Goal: Information Seeking & Learning: Find specific fact

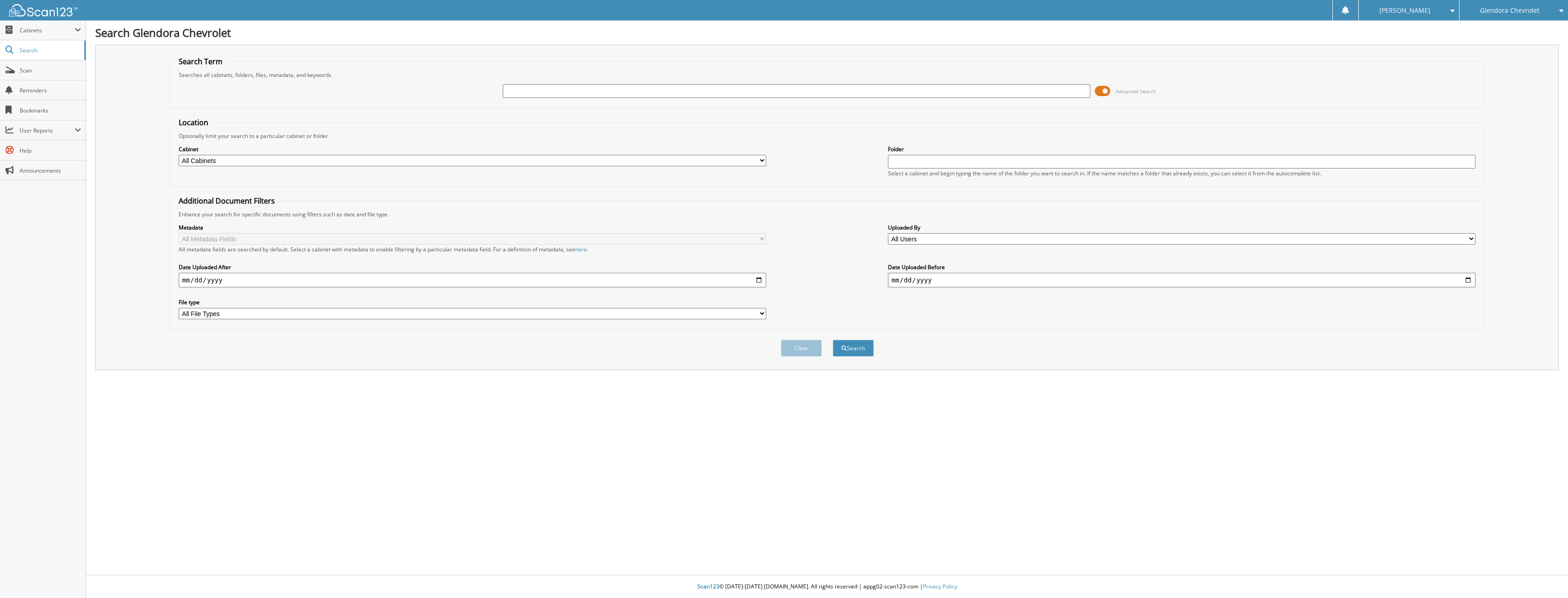
click at [507, 88] on input "text" at bounding box center [797, 91] width 588 height 13
type input "43374"
click at [833, 340] on button "Search" at bounding box center [853, 349] width 41 height 17
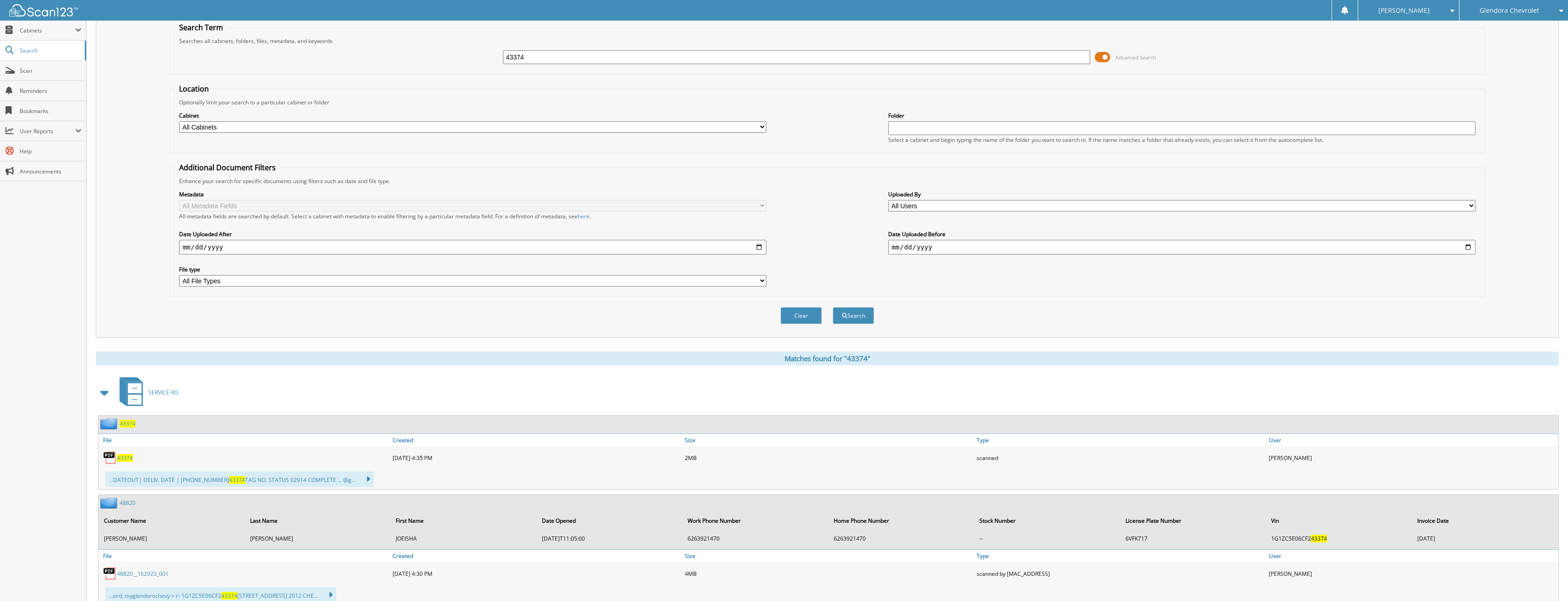
scroll to position [92, 0]
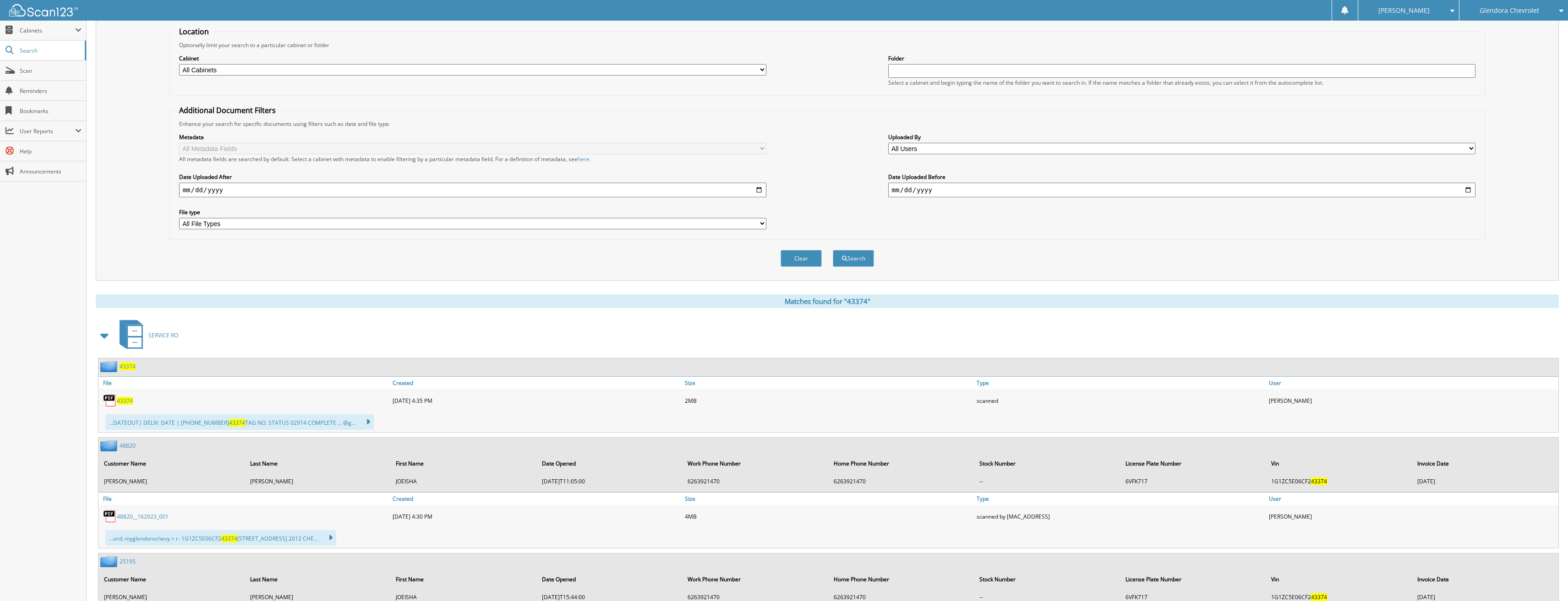
click at [128, 404] on span "43374" at bounding box center [125, 400] width 16 height 8
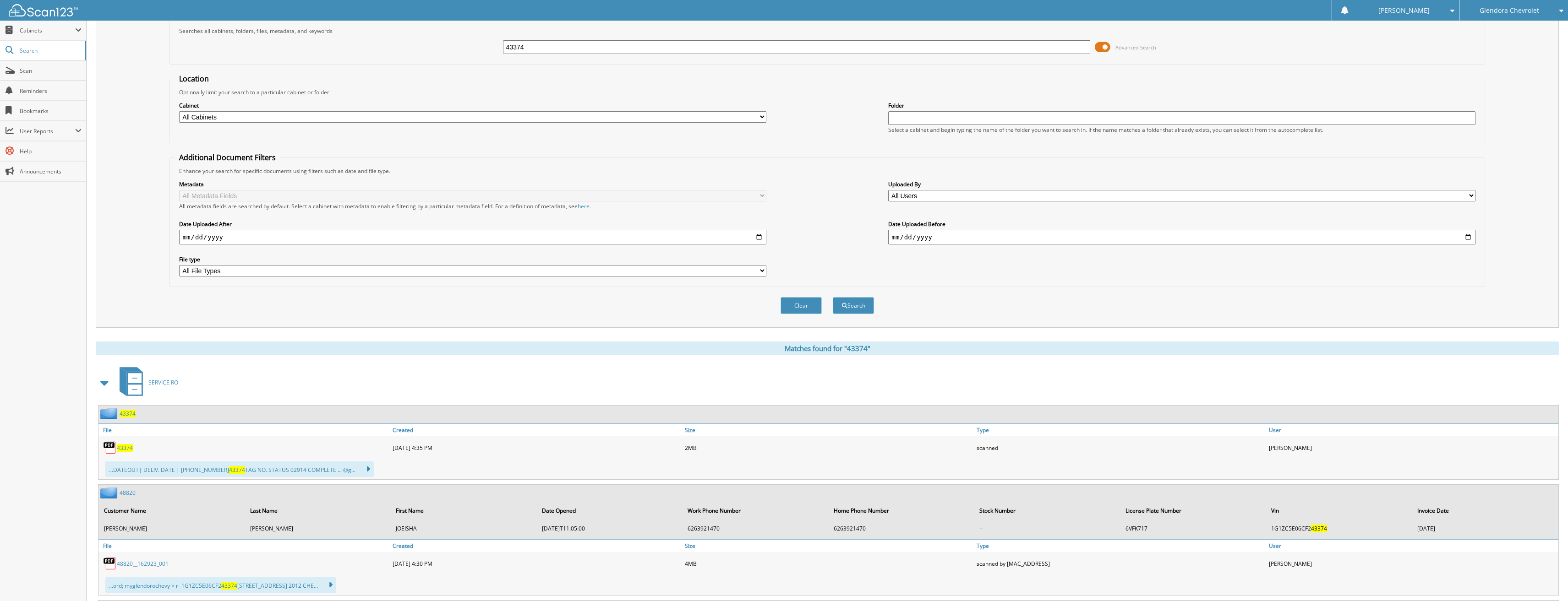
scroll to position [0, 0]
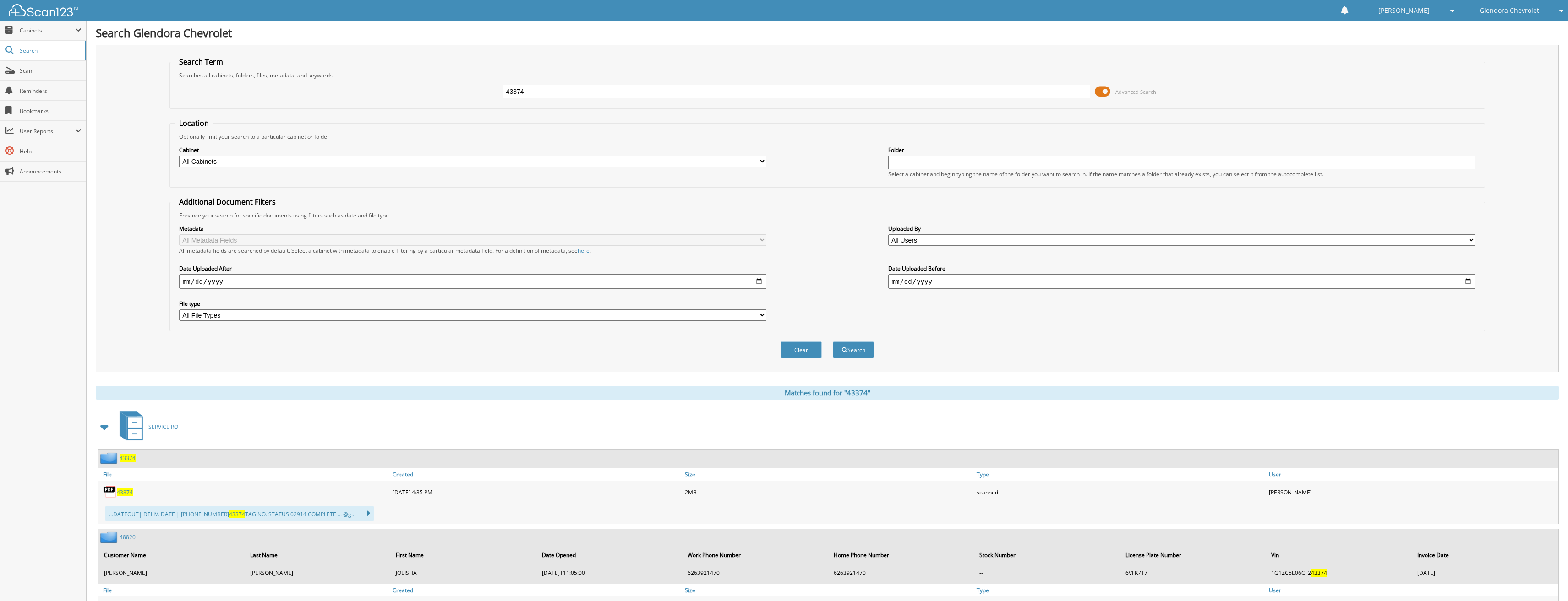
drag, startPoint x: 598, startPoint y: 94, endPoint x: 405, endPoint y: 93, distance: 193.0
click at [405, 93] on div "43374 Advanced Search" at bounding box center [827, 92] width 1306 height 24
type input "43460"
click at [833, 342] on button "Search" at bounding box center [853, 350] width 41 height 17
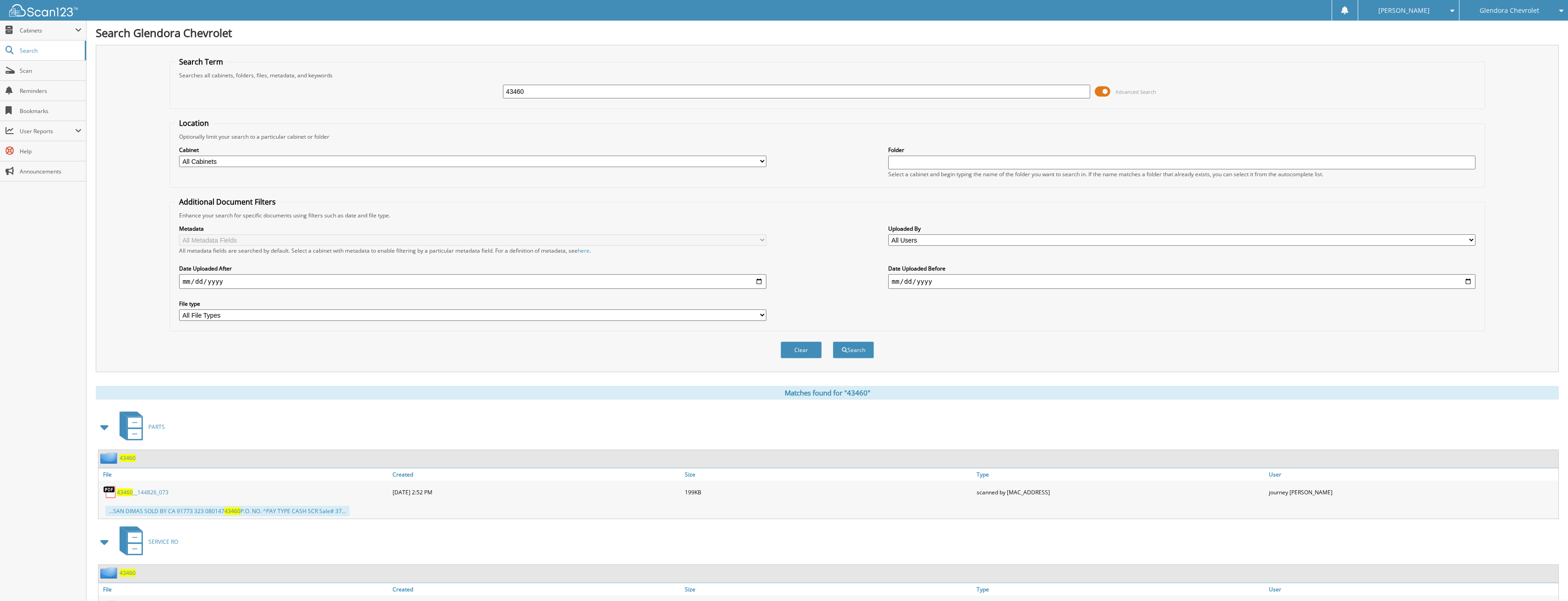
scroll to position [183, 0]
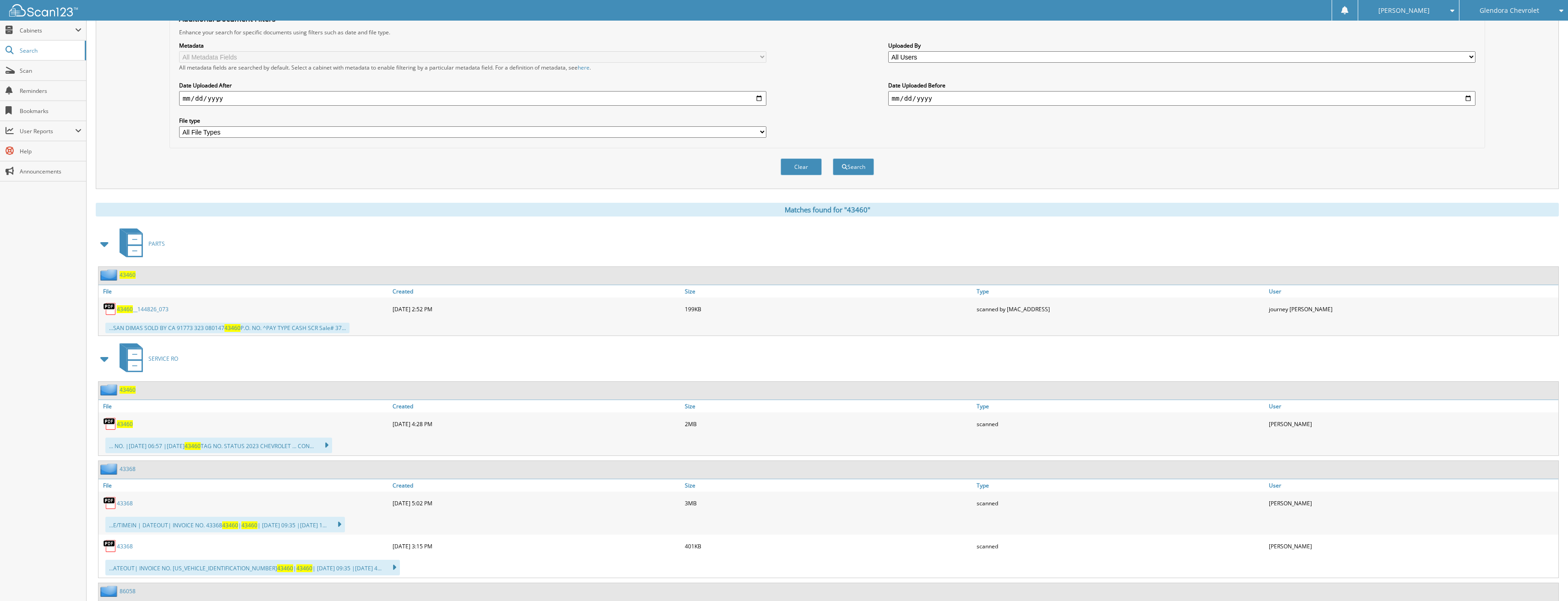
click at [130, 422] on span "43460" at bounding box center [125, 424] width 16 height 8
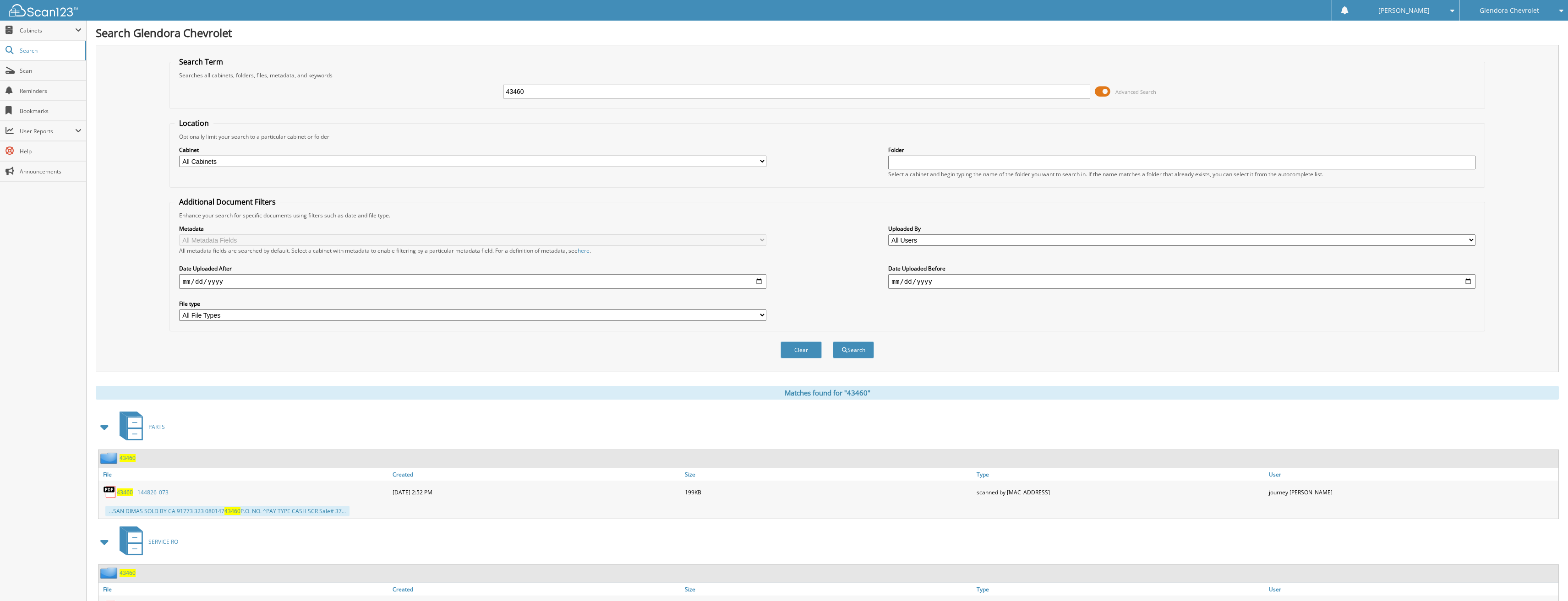
drag, startPoint x: 547, startPoint y: 94, endPoint x: 474, endPoint y: 94, distance: 73.0
click at [474, 94] on div "43460 Advanced Search" at bounding box center [827, 92] width 1306 height 24
type input "43467"
click at [833, 342] on button "Search" at bounding box center [853, 350] width 41 height 17
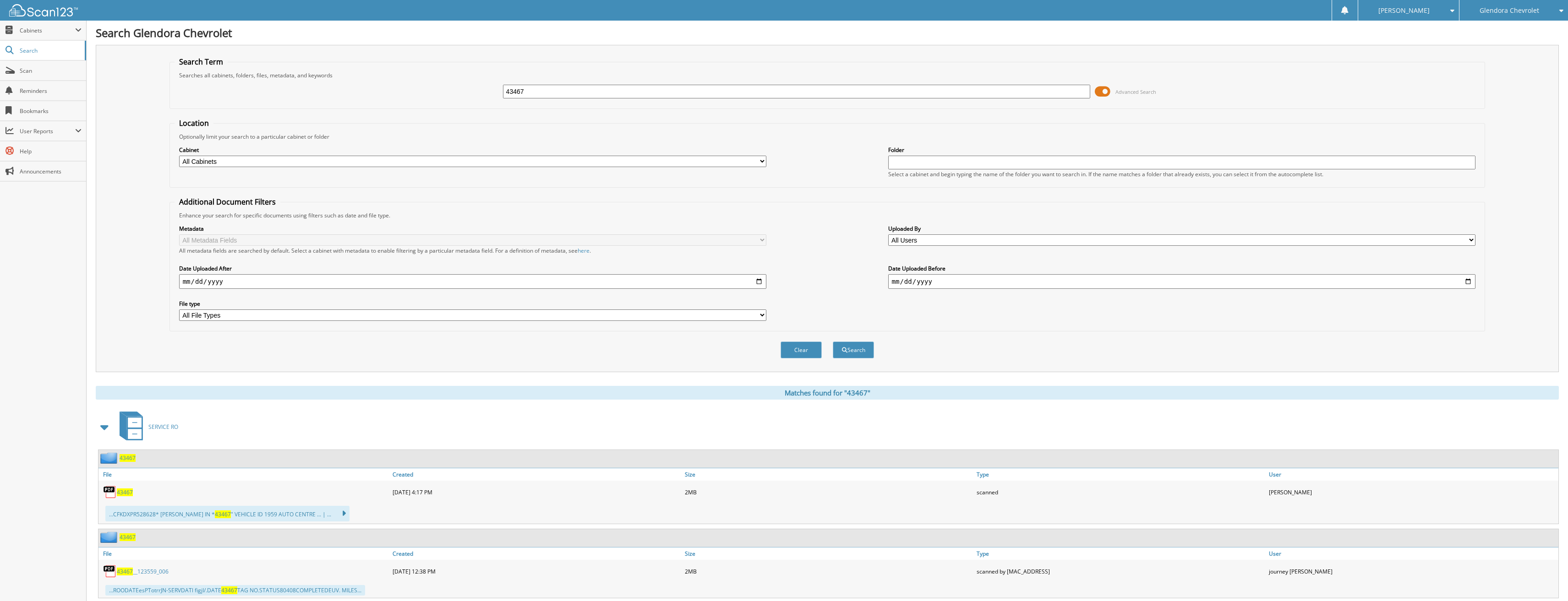
click at [122, 493] on span "43467" at bounding box center [125, 492] width 16 height 8
drag, startPoint x: 526, startPoint y: 94, endPoint x: 323, endPoint y: 95, distance: 203.0
click at [323, 95] on div "43467 Advanced Search" at bounding box center [827, 92] width 1306 height 24
type input "43476"
click at [833, 342] on button "Search" at bounding box center [853, 350] width 41 height 17
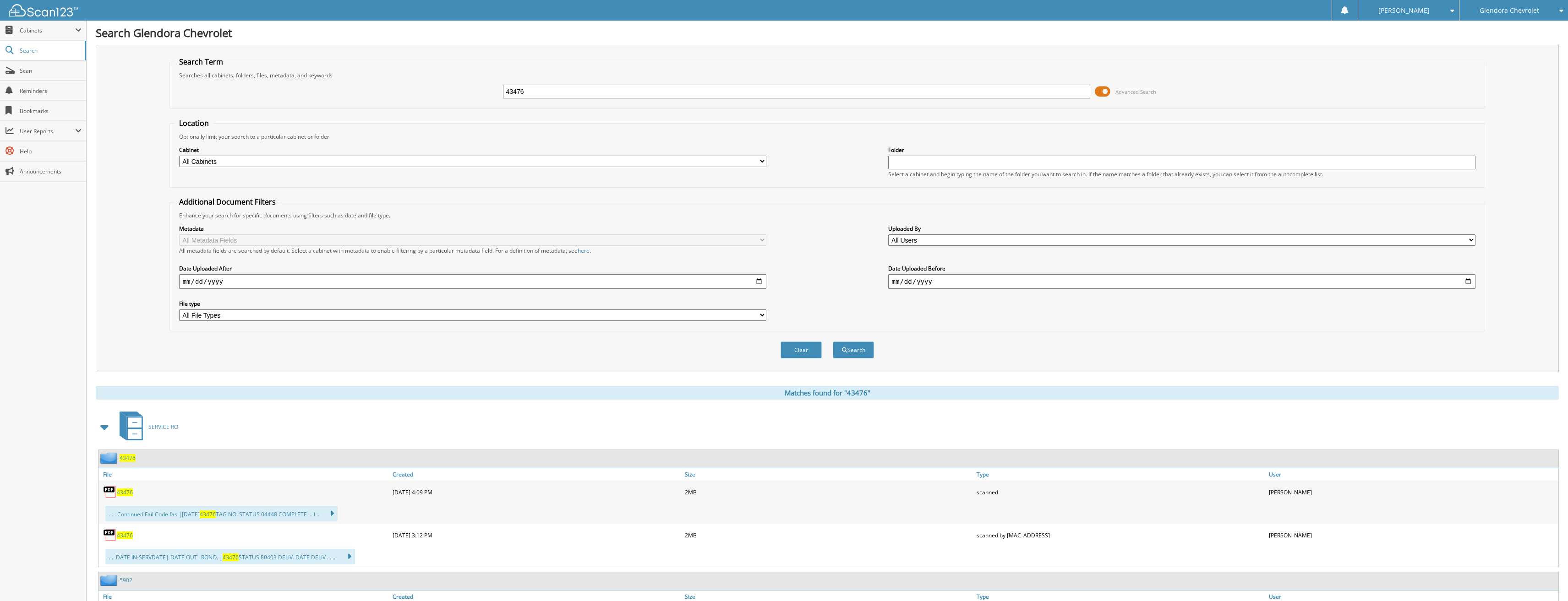
click at [117, 495] on span "43476" at bounding box center [125, 492] width 16 height 8
drag, startPoint x: 540, startPoint y: 89, endPoint x: 398, endPoint y: 90, distance: 142.0
click at [398, 90] on div "43476 Advanced Search" at bounding box center [827, 92] width 1306 height 24
type input "43480"
click at [833, 342] on button "Search" at bounding box center [853, 350] width 41 height 17
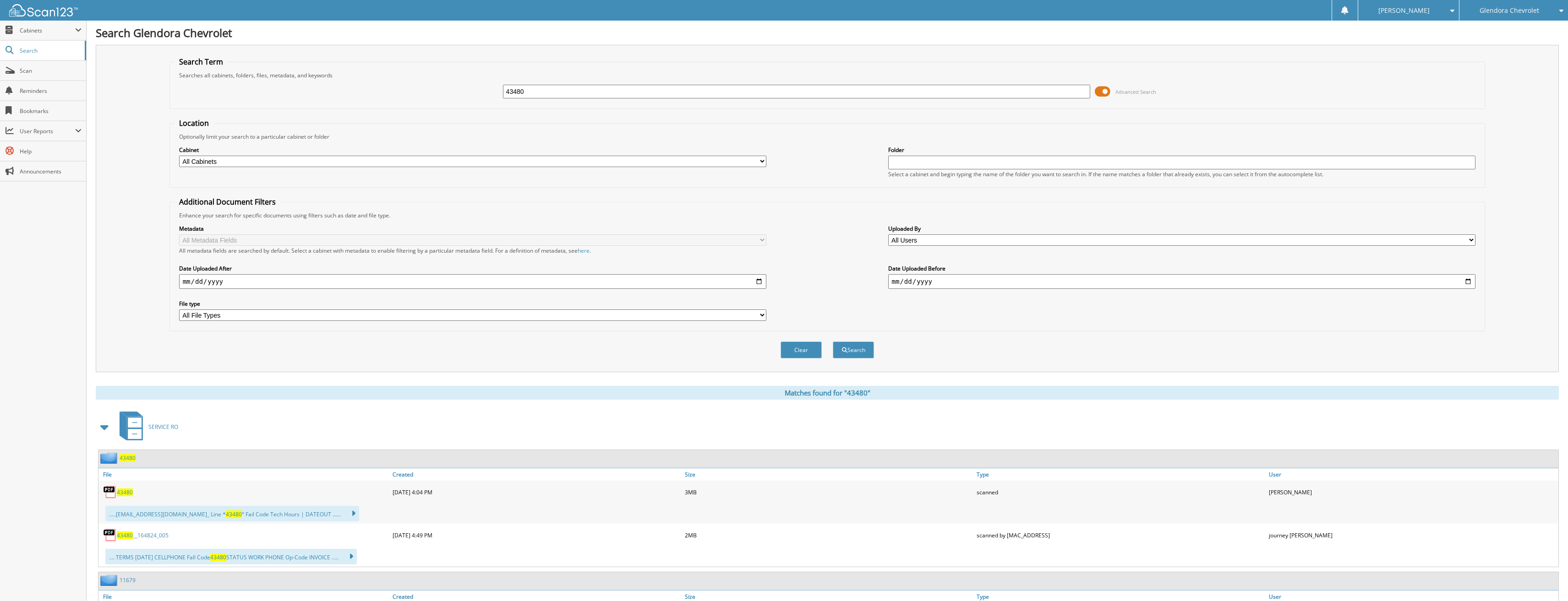
click at [130, 490] on span "43480" at bounding box center [125, 492] width 16 height 8
drag, startPoint x: 550, startPoint y: 90, endPoint x: 335, endPoint y: 110, distance: 215.9
click at [335, 112] on form "Search Term Searches all cabinets, folders, files, metadata, and keywords 43480…" at bounding box center [827, 213] width 1316 height 312
type input "43336"
click at [833, 342] on button "Search" at bounding box center [853, 350] width 41 height 17
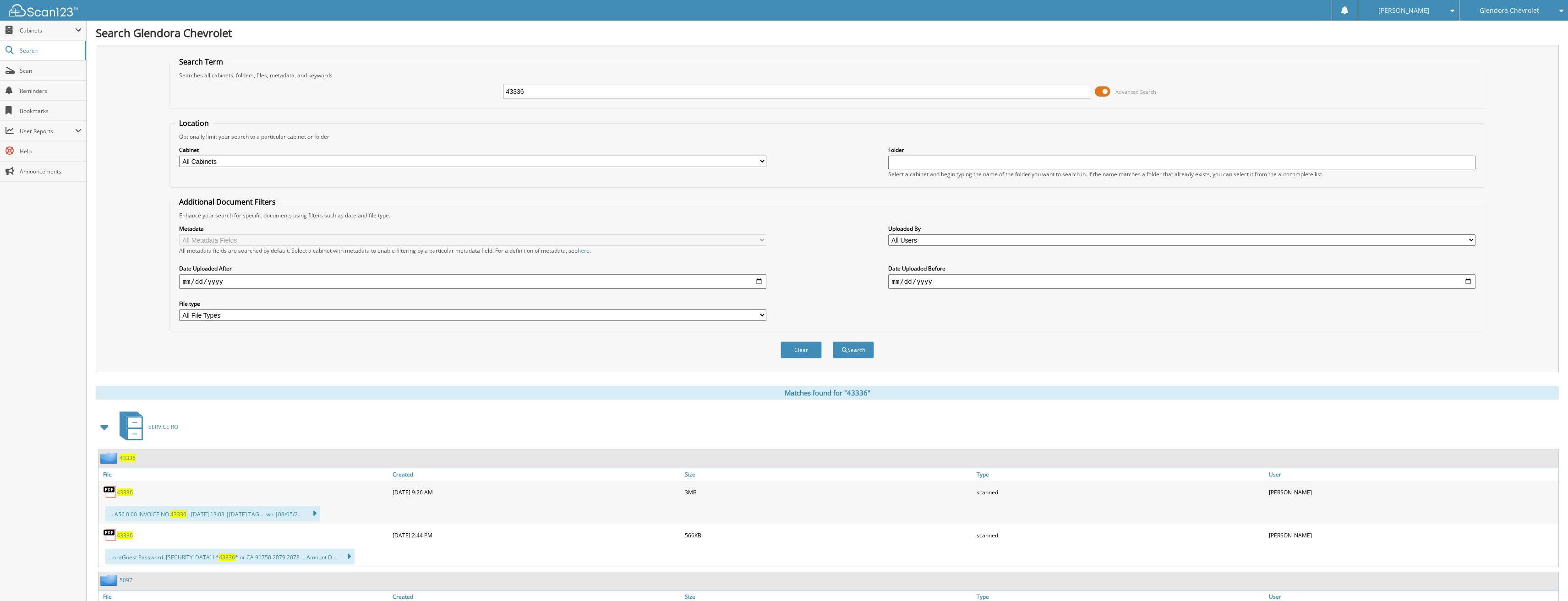
click at [127, 537] on span "43336" at bounding box center [125, 535] width 16 height 8
drag, startPoint x: 570, startPoint y: 92, endPoint x: 299, endPoint y: 97, distance: 271.0
click at [299, 97] on div "43336 Advanced Search" at bounding box center [827, 92] width 1306 height 24
type input "43417"
click at [833, 342] on button "Search" at bounding box center [853, 350] width 41 height 17
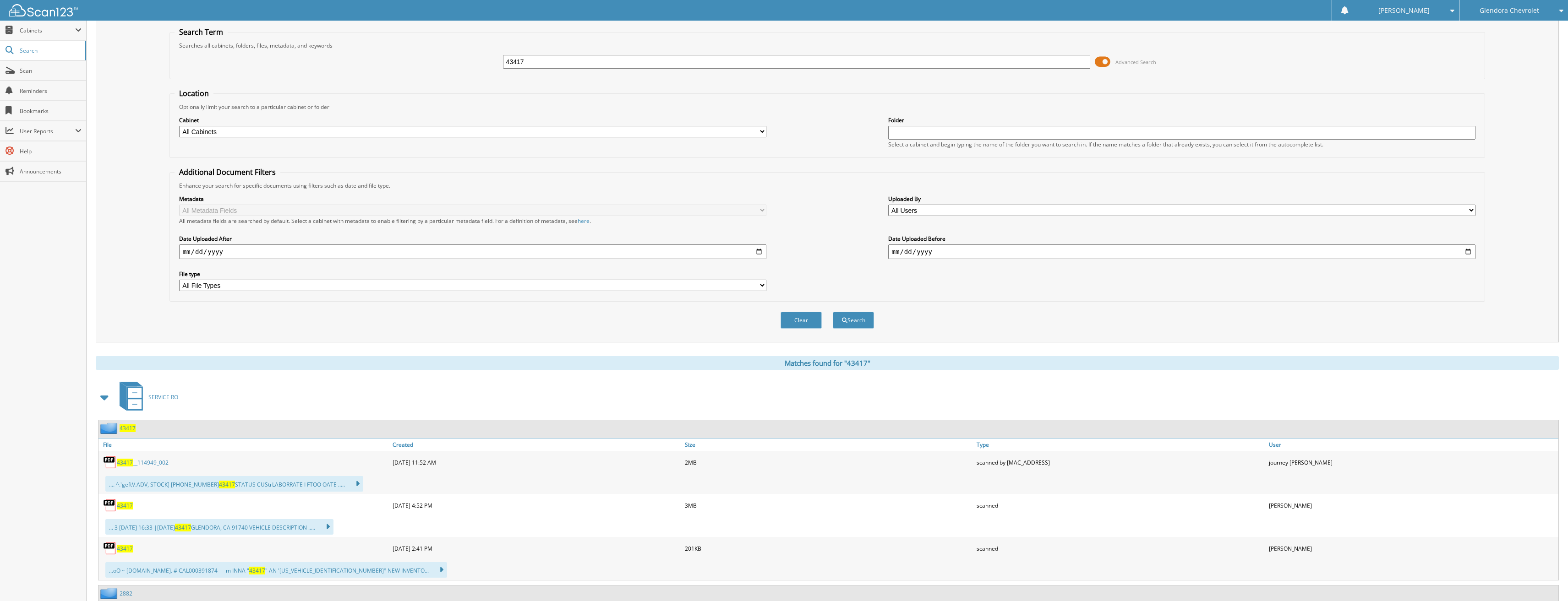
scroll to position [46, 0]
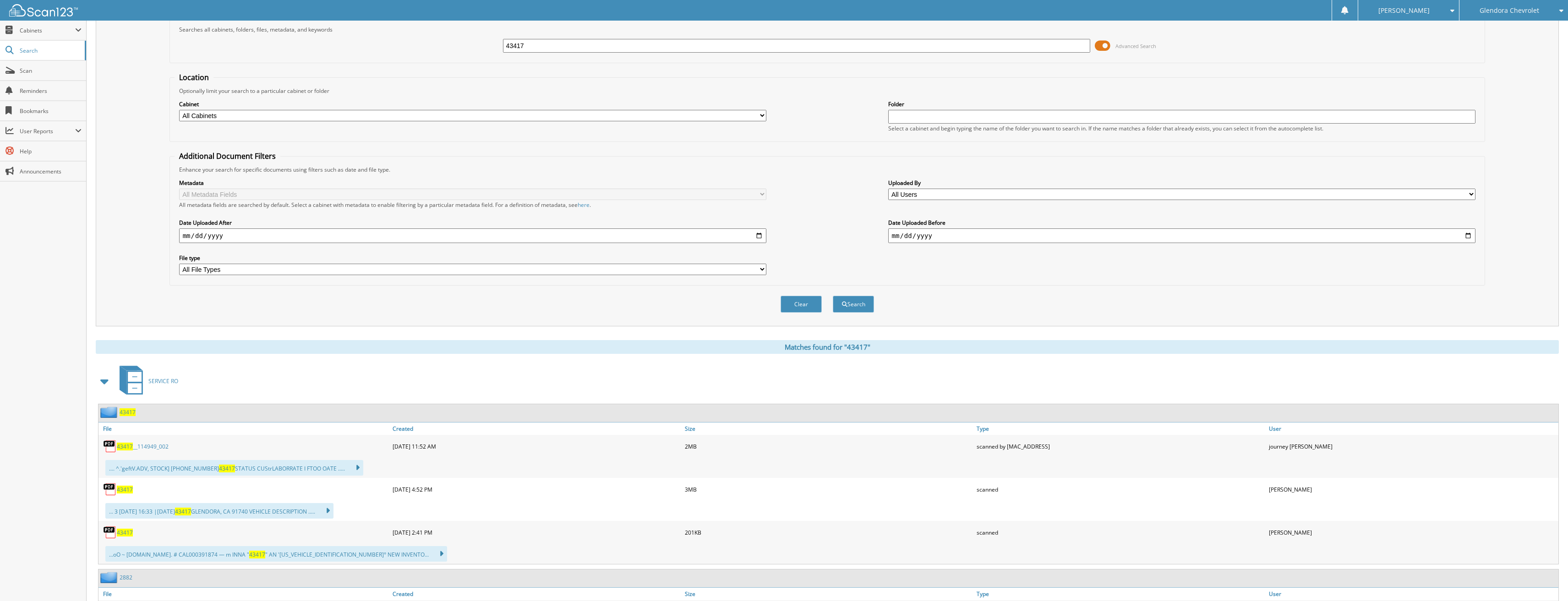
click at [127, 490] on span "43417" at bounding box center [125, 490] width 16 height 8
click at [122, 535] on span "43417" at bounding box center [125, 533] width 16 height 8
click at [130, 535] on span "43417" at bounding box center [125, 533] width 16 height 8
drag, startPoint x: 543, startPoint y: 49, endPoint x: 455, endPoint y: 54, distance: 88.1
click at [455, 54] on div "43417 Advanced Search" at bounding box center [827, 46] width 1306 height 24
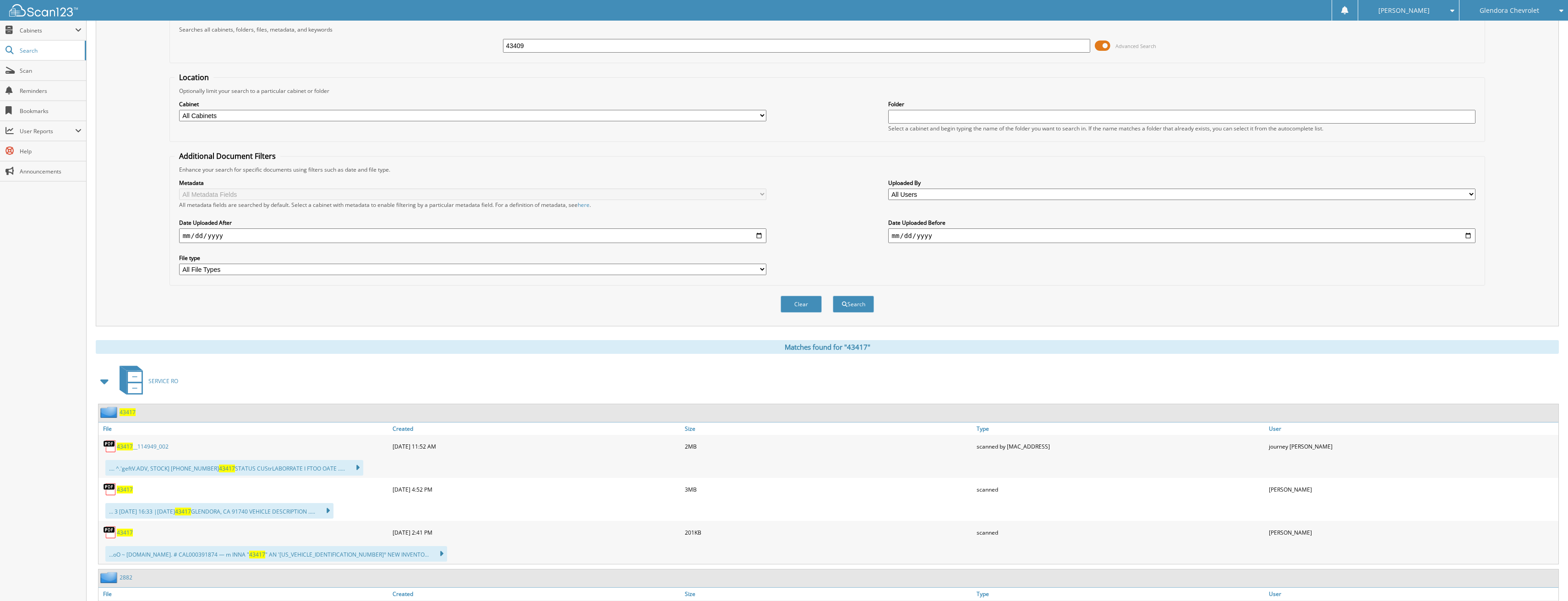
type input "43409"
click at [833, 296] on button "Search" at bounding box center [853, 304] width 41 height 17
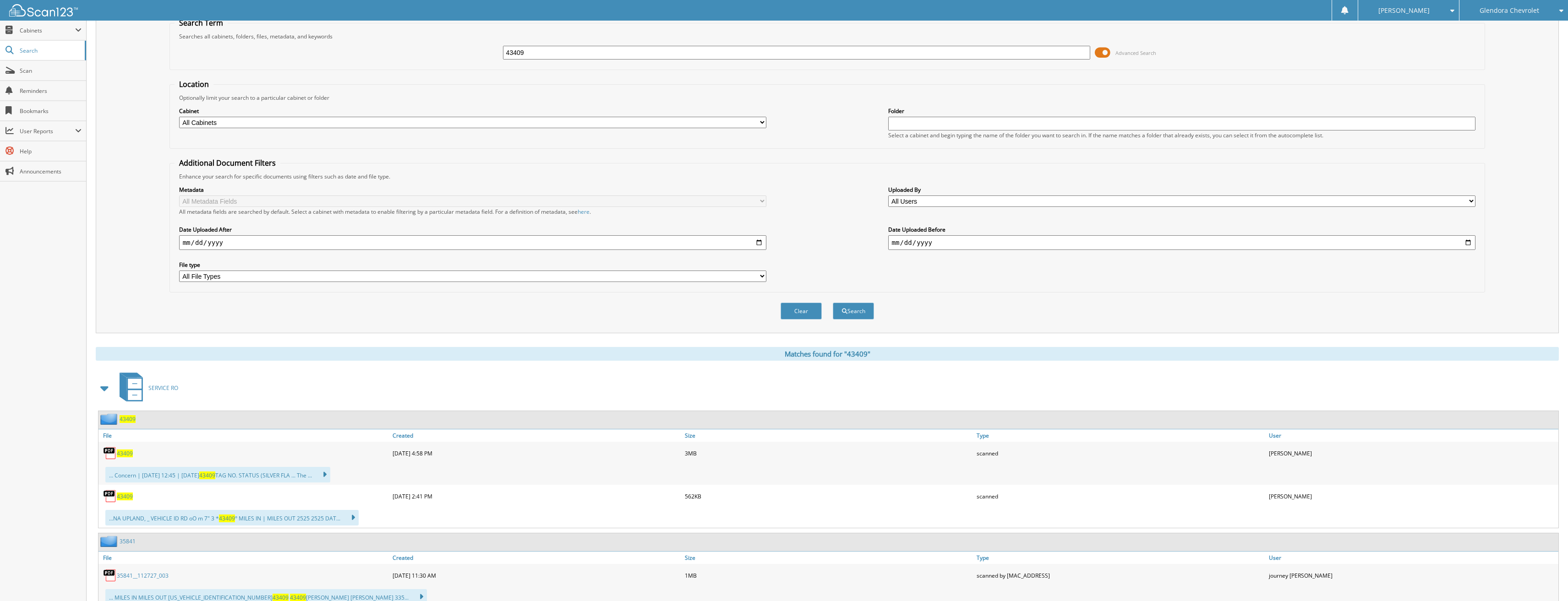
scroll to position [92, 0]
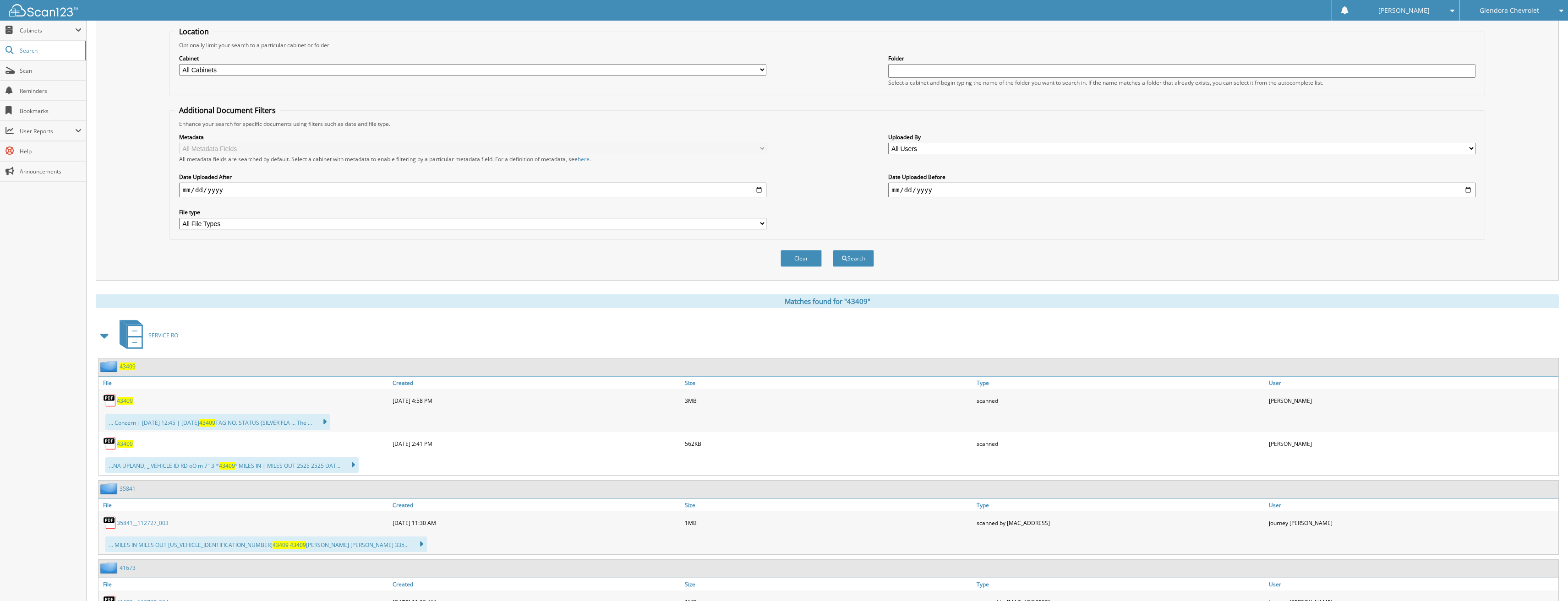
click at [134, 444] on div "43409" at bounding box center [244, 444] width 292 height 18
click at [129, 446] on span "43409" at bounding box center [125, 444] width 16 height 8
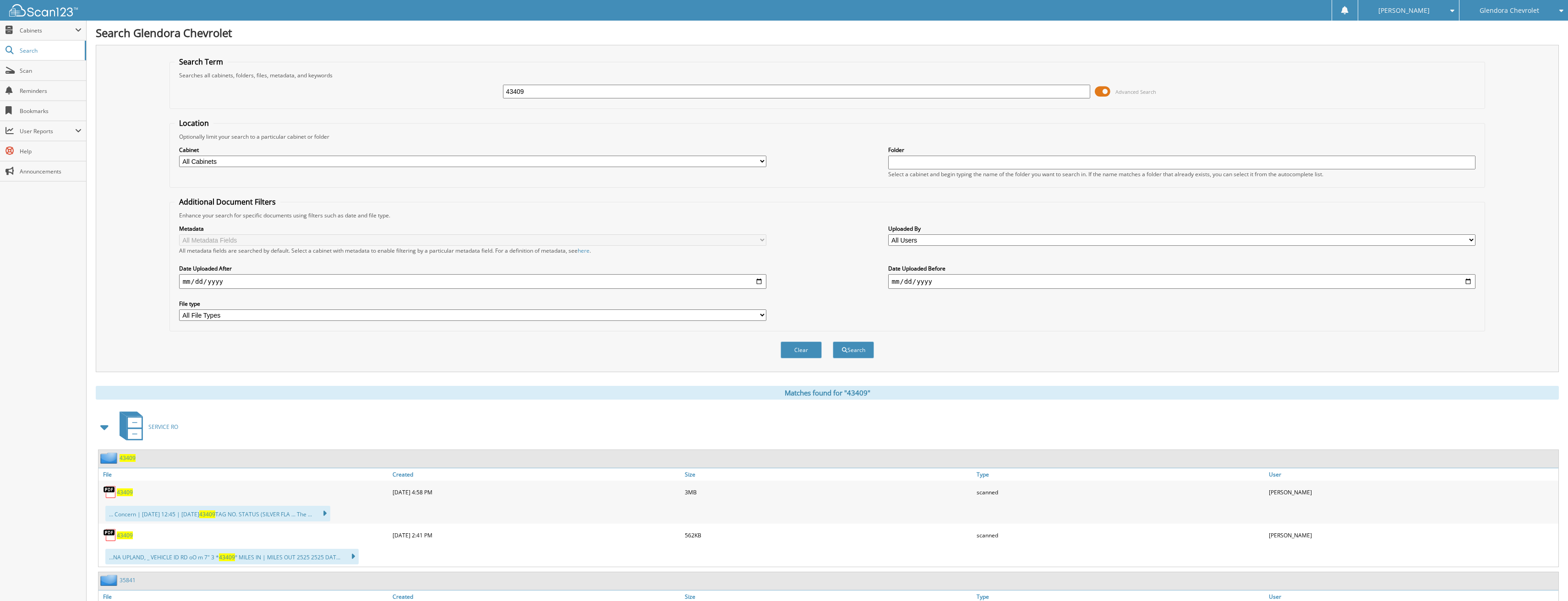
drag, startPoint x: 584, startPoint y: 90, endPoint x: 377, endPoint y: 90, distance: 207.0
click at [385, 87] on div "43409 Advanced Search" at bounding box center [827, 92] width 1306 height 24
type input "43462"
click at [833, 342] on button "Search" at bounding box center [853, 350] width 41 height 17
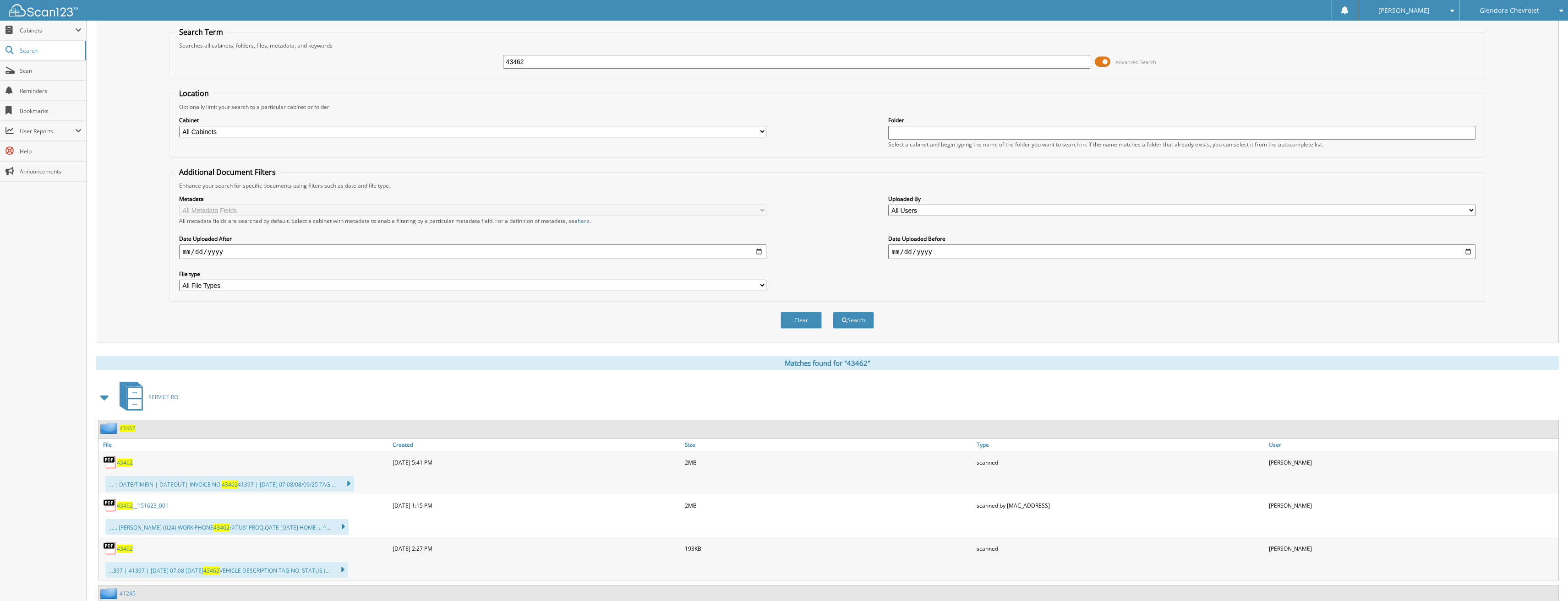
scroll to position [46, 0]
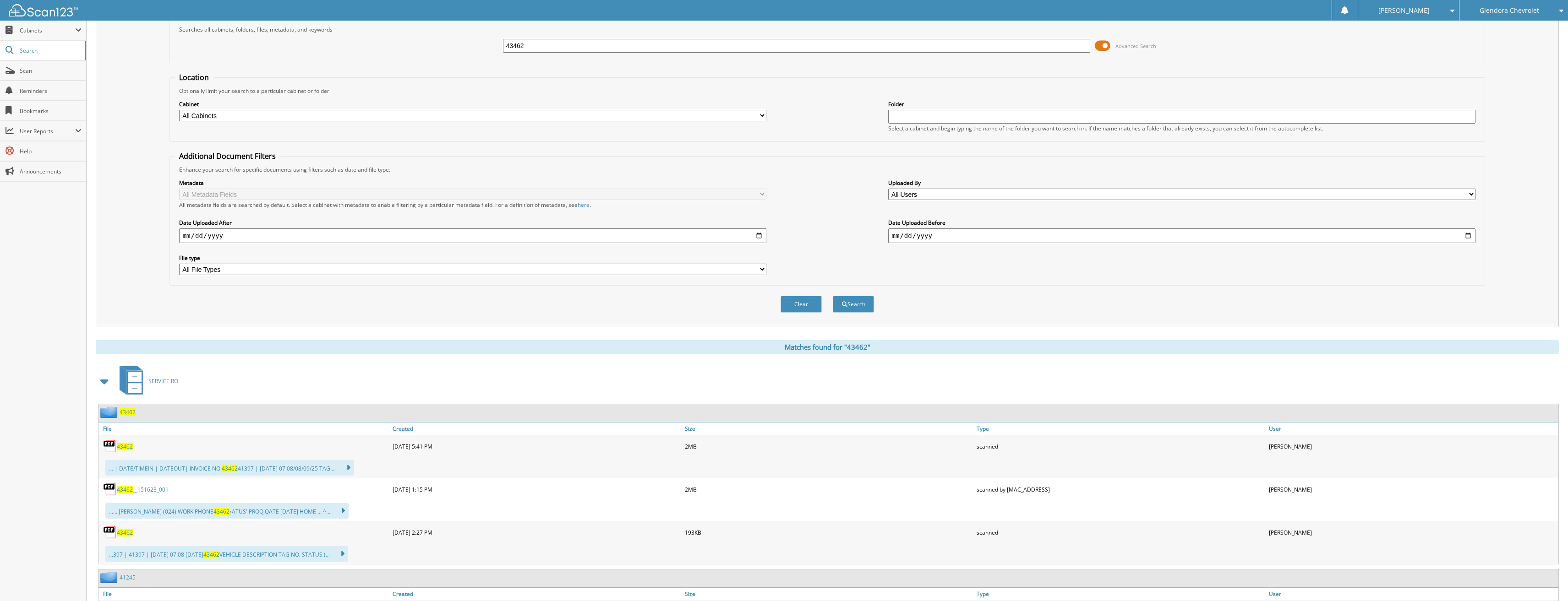
click at [125, 534] on span "43462" at bounding box center [125, 533] width 16 height 8
drag, startPoint x: 587, startPoint y: 51, endPoint x: 390, endPoint y: 55, distance: 197.0
click at [390, 55] on div "43462 Advanced Search" at bounding box center [827, 46] width 1306 height 24
type input "43481"
click at [833, 296] on button "Search" at bounding box center [853, 304] width 41 height 17
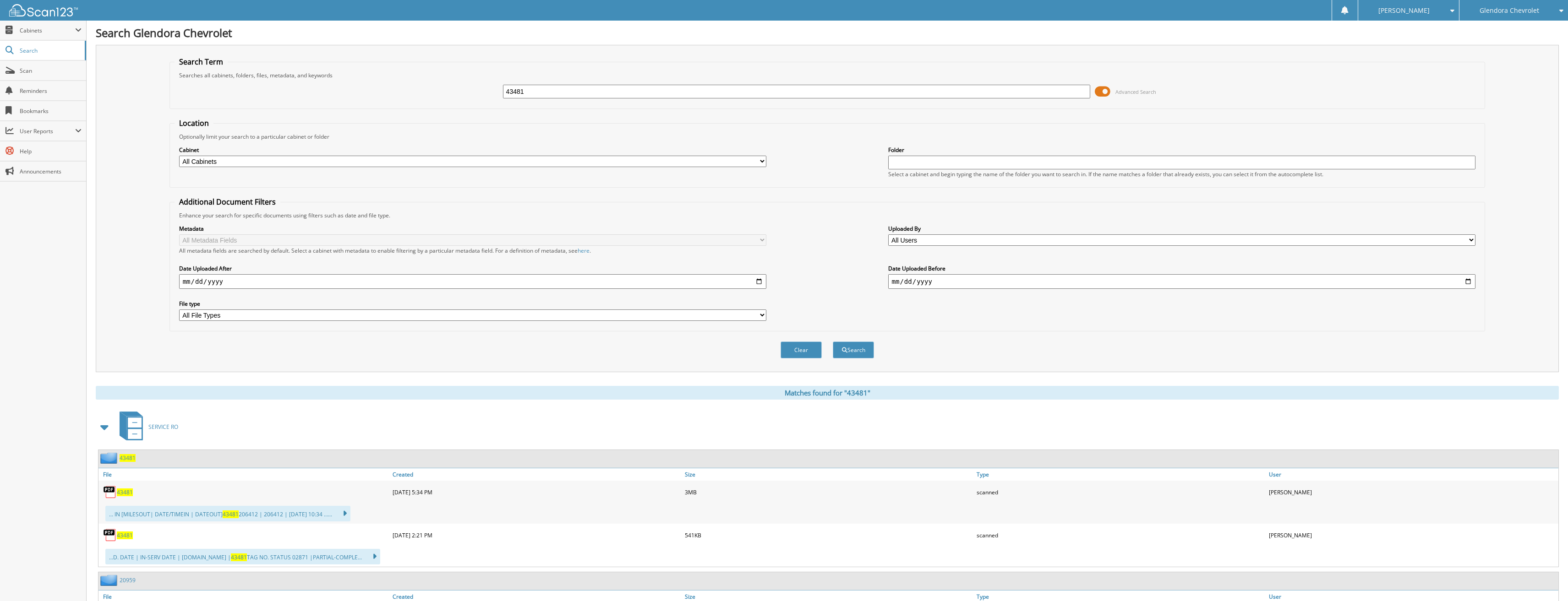
click at [122, 533] on span "43481" at bounding box center [125, 535] width 16 height 8
drag, startPoint x: 526, startPoint y: 94, endPoint x: 448, endPoint y: 95, distance: 78.0
click at [456, 95] on div "43481 Advanced Search" at bounding box center [827, 92] width 1306 height 24
type input "42921"
click at [833, 342] on button "Search" at bounding box center [853, 350] width 41 height 17
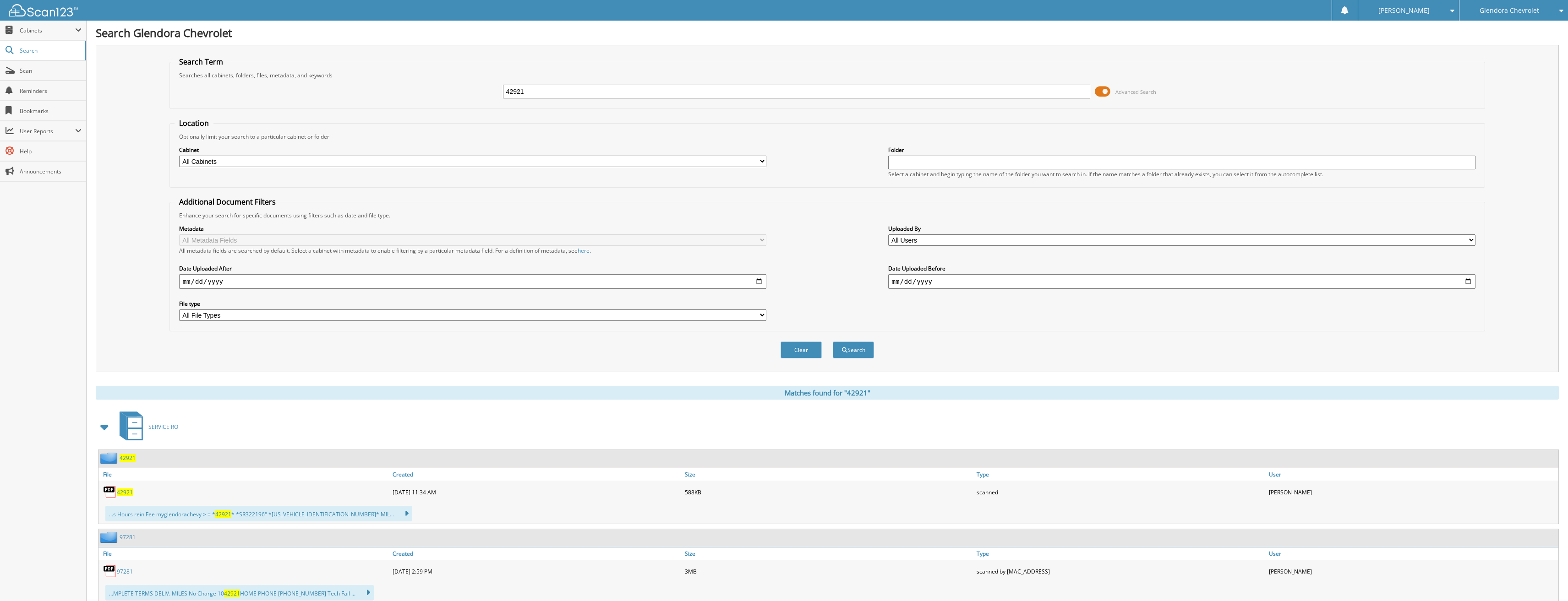
click at [123, 495] on span "42921" at bounding box center [125, 492] width 16 height 8
drag, startPoint x: 537, startPoint y: 92, endPoint x: 386, endPoint y: 86, distance: 151.1
click at [388, 86] on div "42921 Advanced Search" at bounding box center [827, 92] width 1306 height 24
type input "43150"
click at [833, 342] on button "Search" at bounding box center [853, 350] width 41 height 17
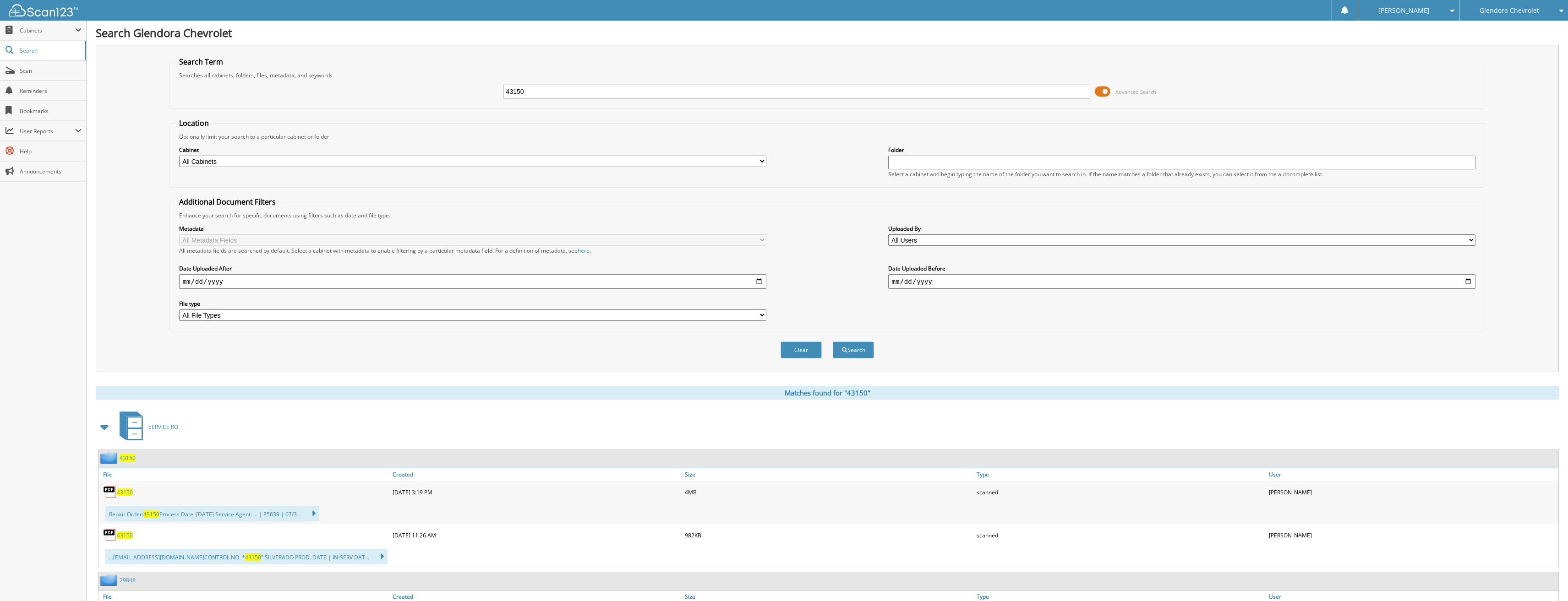
click at [130, 533] on span "43150" at bounding box center [125, 535] width 16 height 8
drag, startPoint x: 543, startPoint y: 94, endPoint x: 373, endPoint y: 102, distance: 170.2
click at [376, 101] on div "43150 Advanced Search" at bounding box center [827, 92] width 1306 height 24
type input "43297"
click at [833, 342] on button "Search" at bounding box center [853, 350] width 41 height 17
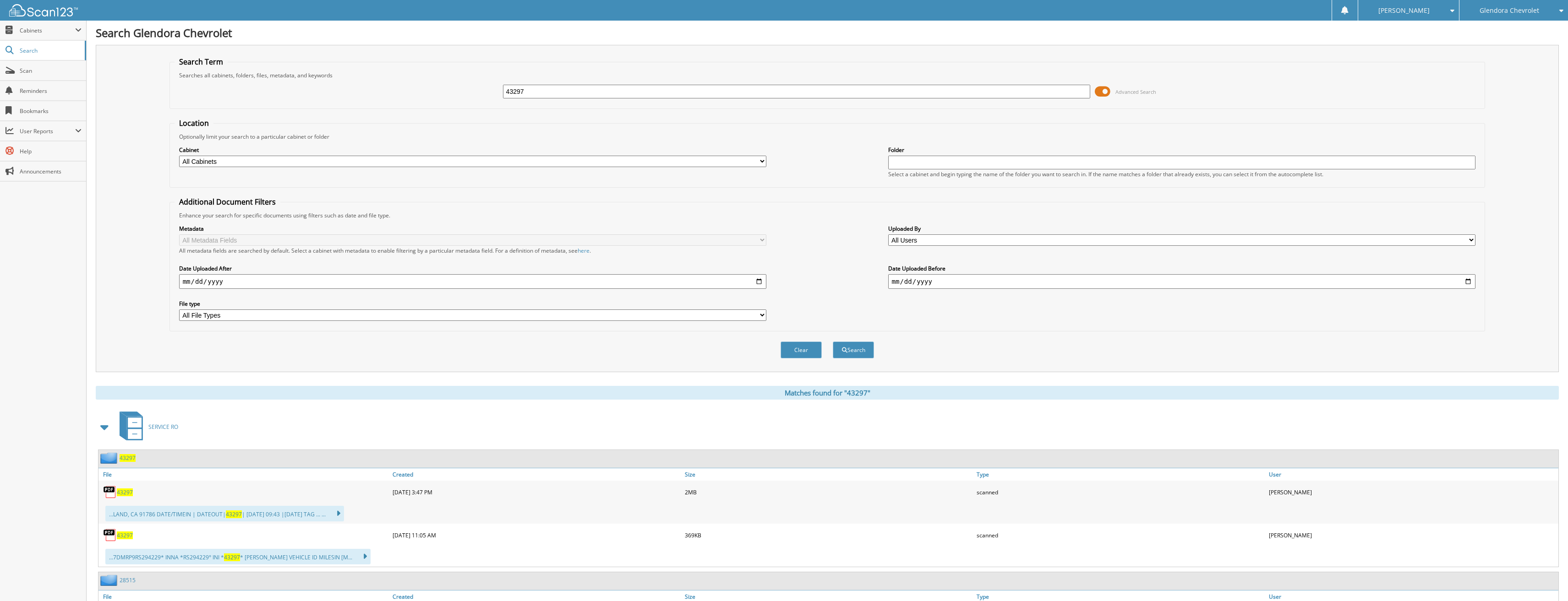
click at [124, 537] on span "43297" at bounding box center [125, 535] width 16 height 8
drag, startPoint x: 530, startPoint y: 94, endPoint x: 405, endPoint y: 92, distance: 125.0
click at [411, 94] on div "43297 Advanced Search" at bounding box center [827, 92] width 1306 height 24
type input "43329"
click at [833, 342] on button "Search" at bounding box center [853, 350] width 41 height 17
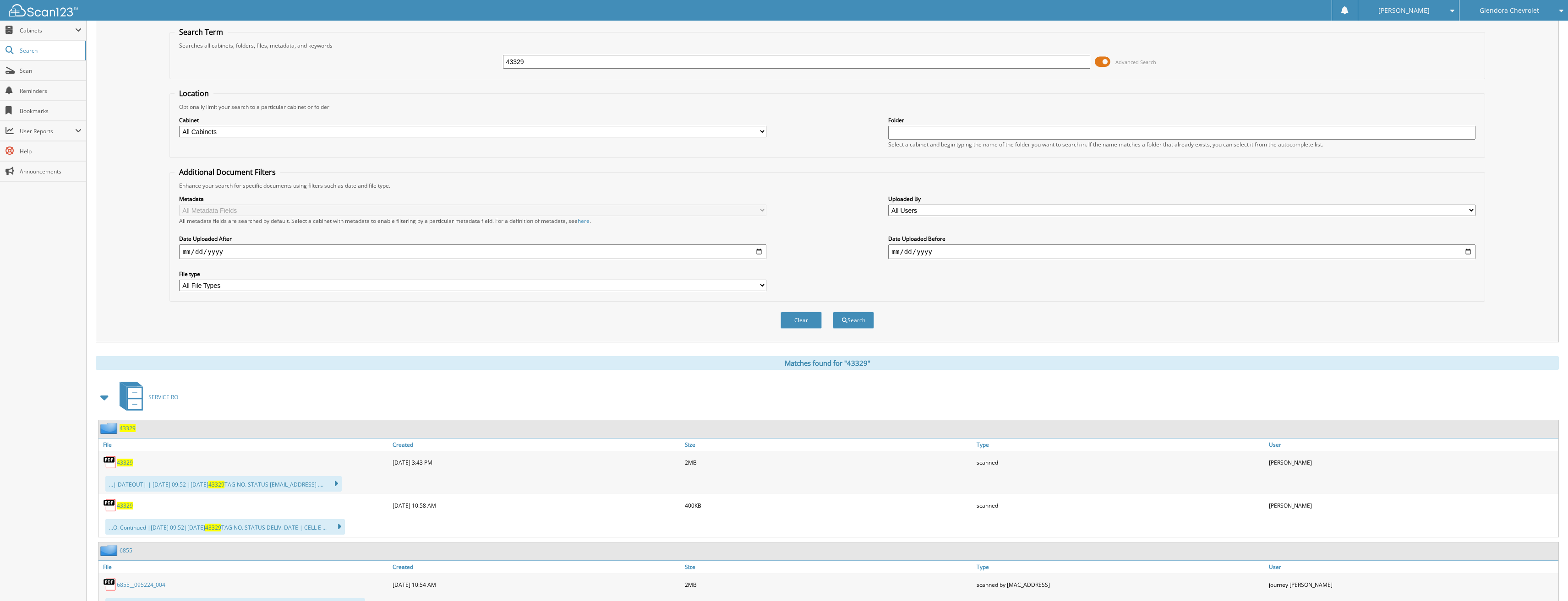
scroll to position [46, 0]
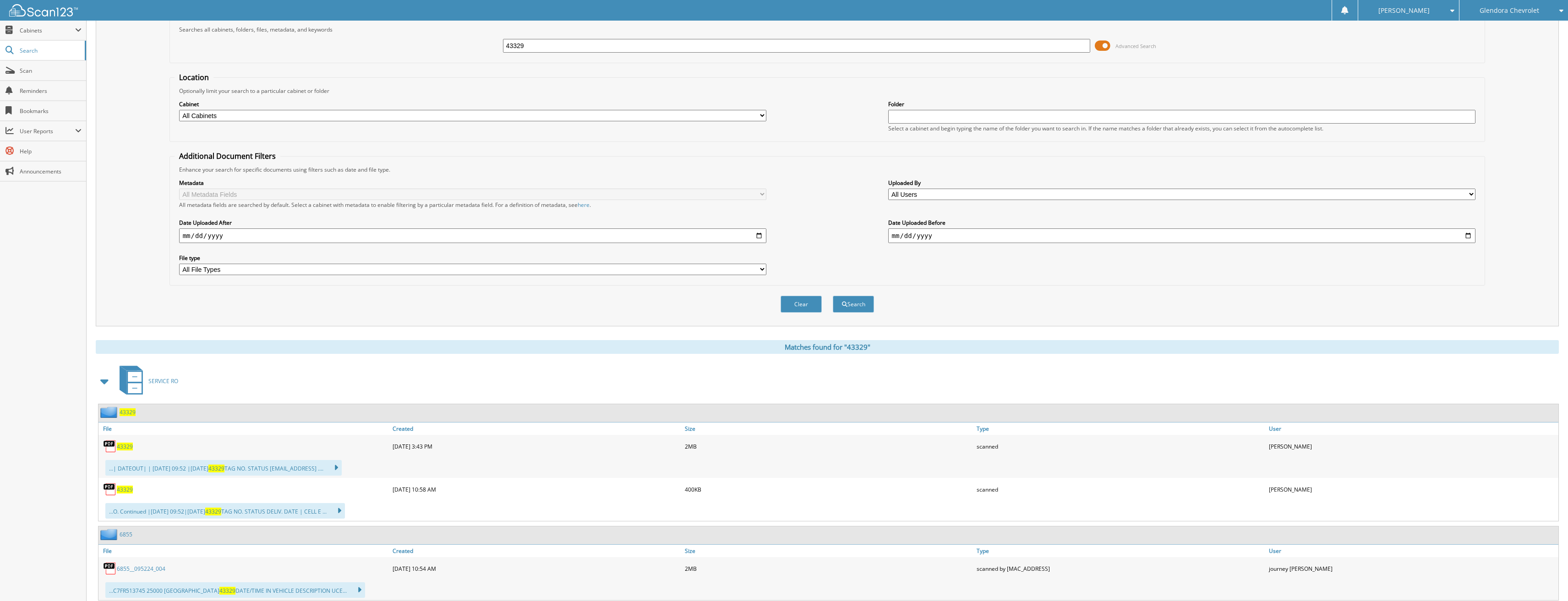
click at [128, 495] on div "43329" at bounding box center [244, 490] width 292 height 18
click at [128, 491] on span "43329" at bounding box center [125, 490] width 16 height 8
drag, startPoint x: 598, startPoint y: 52, endPoint x: 338, endPoint y: 63, distance: 260.2
click at [354, 59] on fieldset "Search Term Searches all cabinets, folders, files, metadata, and keywords 43329…" at bounding box center [827, 37] width 1316 height 52
type input "43289"
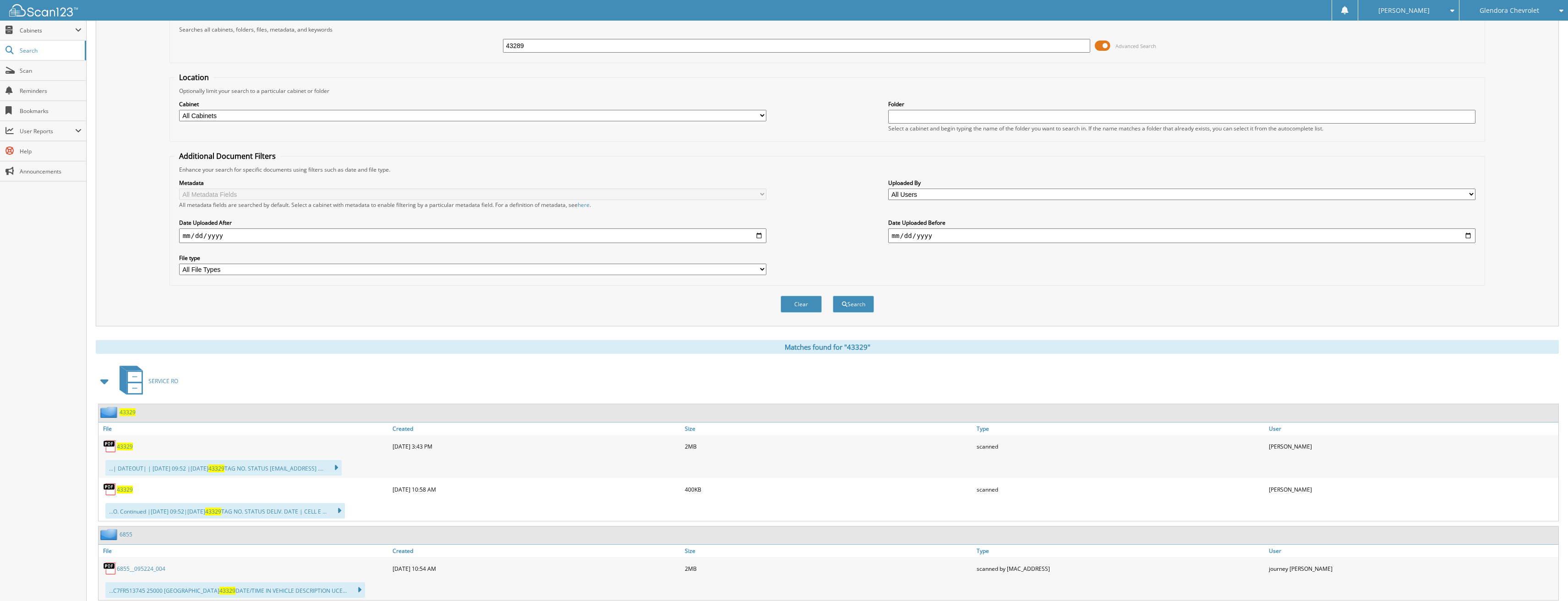
click at [833, 296] on button "Search" at bounding box center [853, 304] width 41 height 17
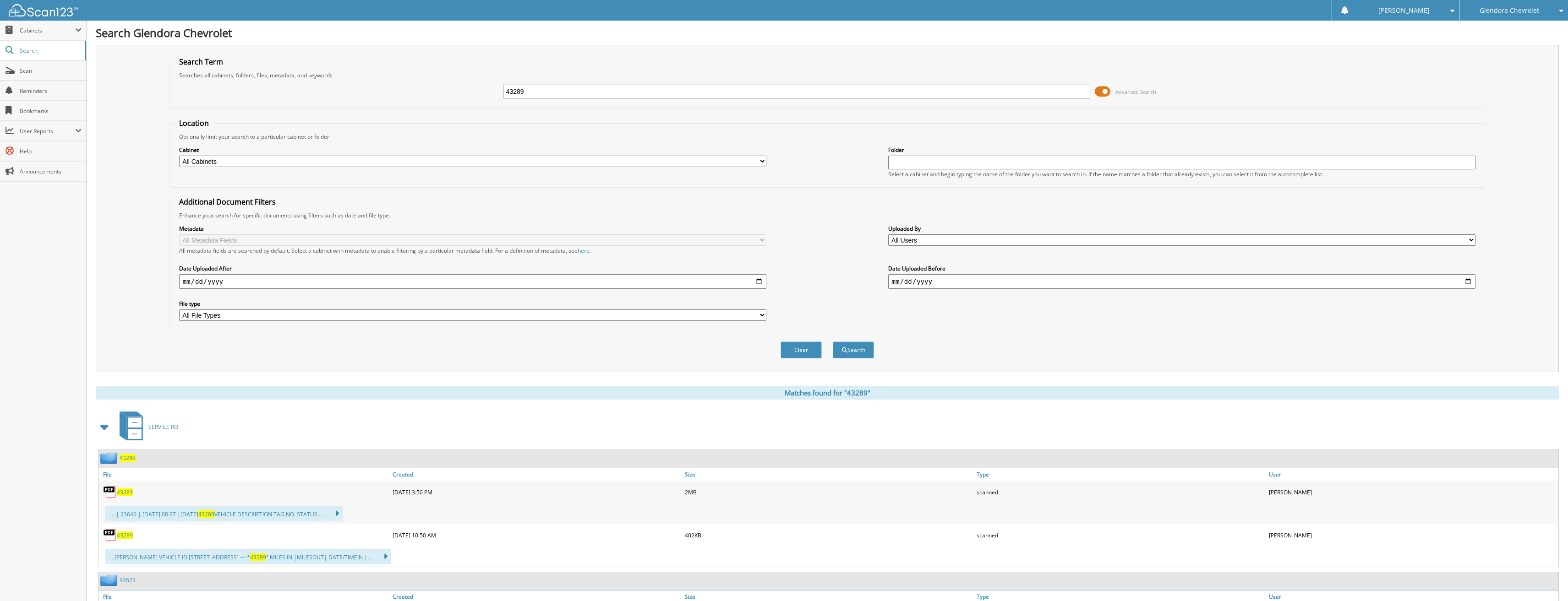
click at [116, 535] on img at bounding box center [110, 535] width 13 height 13
click at [128, 537] on span "43289" at bounding box center [125, 535] width 16 height 8
drag, startPoint x: 548, startPoint y: 89, endPoint x: 415, endPoint y: 90, distance: 133.0
click at [415, 90] on div "43289 Advanced Search" at bounding box center [827, 92] width 1306 height 24
type input "42779"
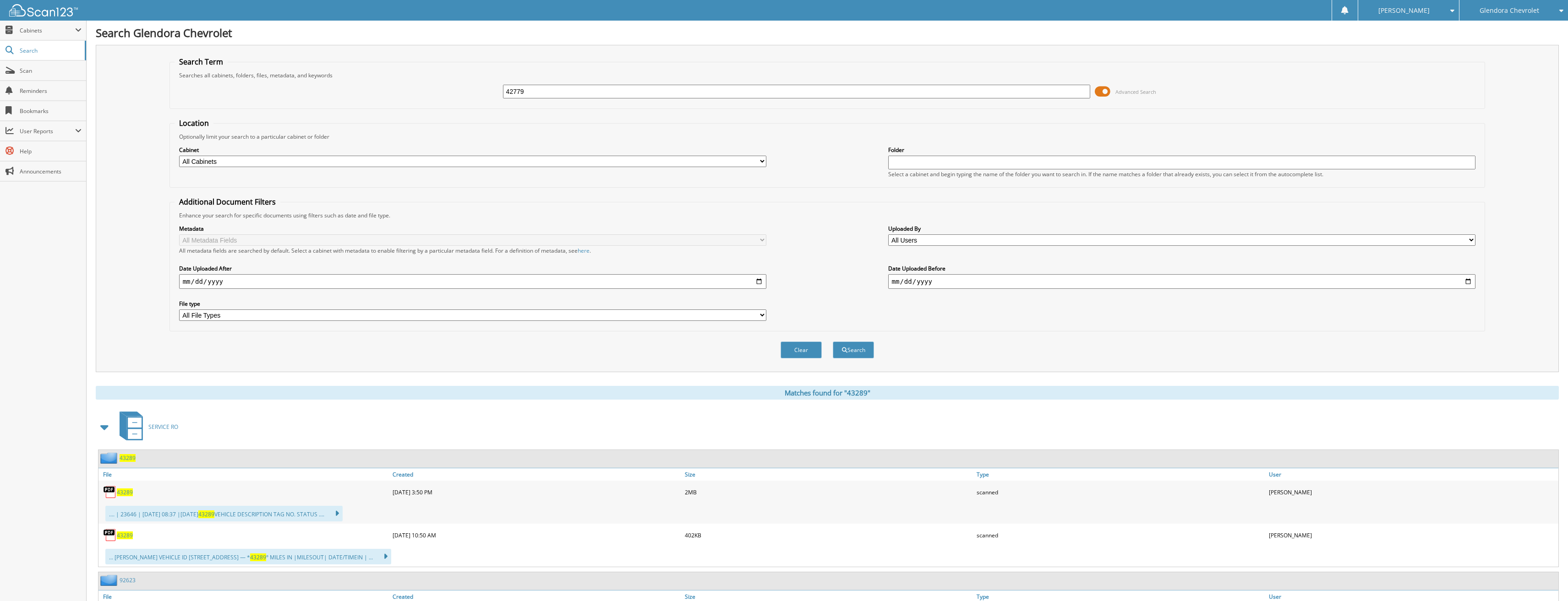
click at [833, 342] on button "Search" at bounding box center [853, 350] width 41 height 17
click at [116, 537] on img at bounding box center [110, 535] width 13 height 13
click at [119, 535] on span "42779" at bounding box center [125, 535] width 16 height 8
drag, startPoint x: 537, startPoint y: 92, endPoint x: 428, endPoint y: 89, distance: 109.0
click at [439, 94] on div "42779 Advanced Search" at bounding box center [827, 92] width 1306 height 24
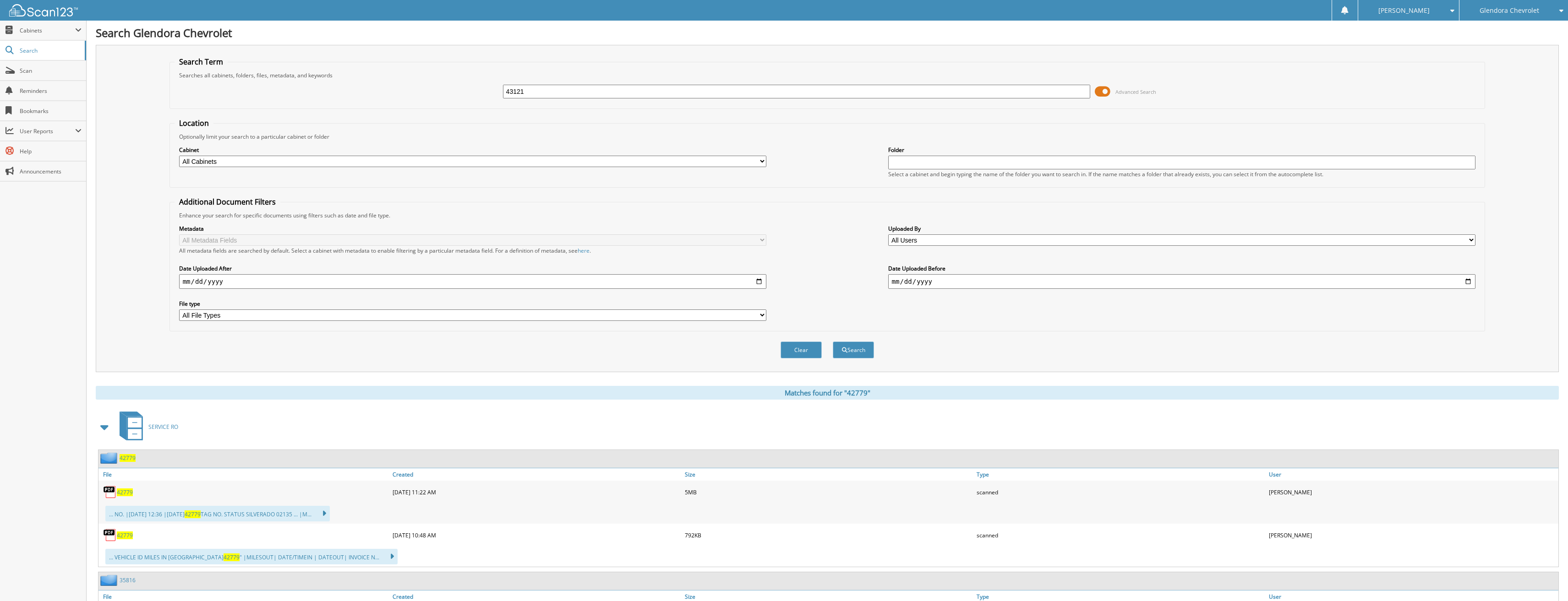
type input "43121"
click at [833, 342] on button "Search" at bounding box center [853, 350] width 41 height 17
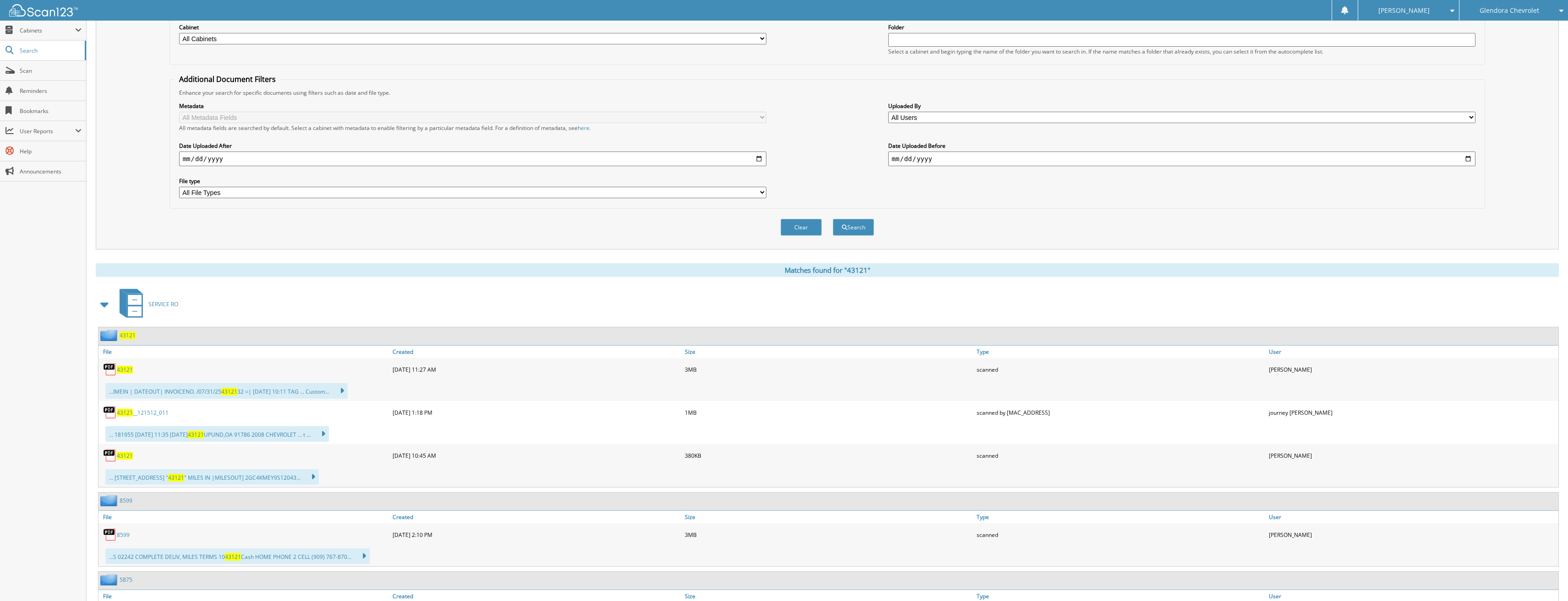
scroll to position [138, 0]
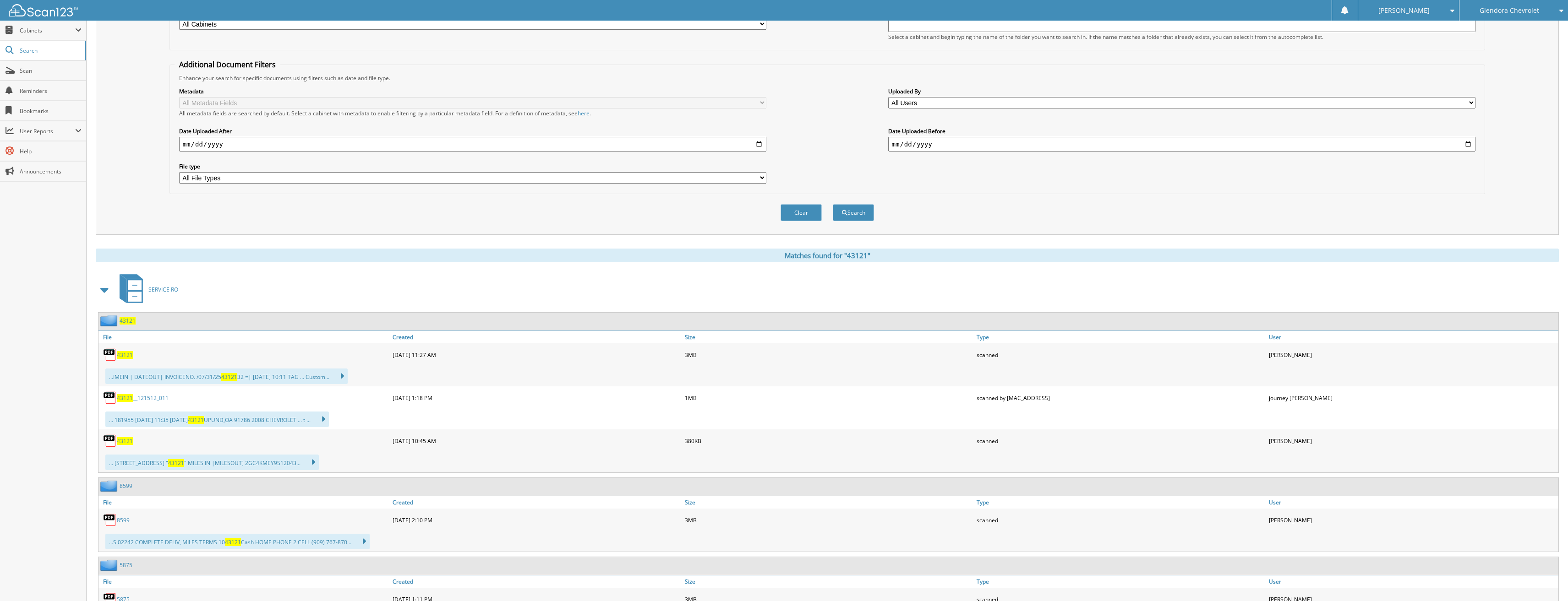
click at [125, 440] on span "43121" at bounding box center [125, 441] width 16 height 8
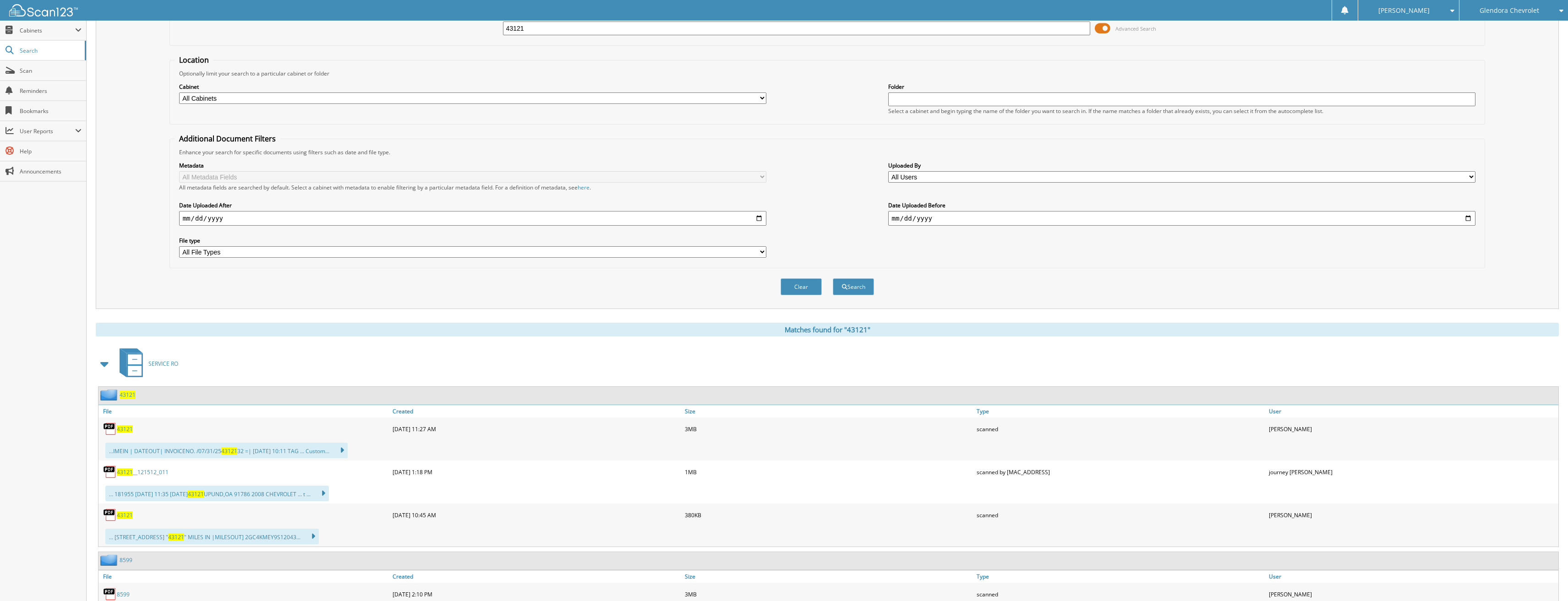
scroll to position [0, 0]
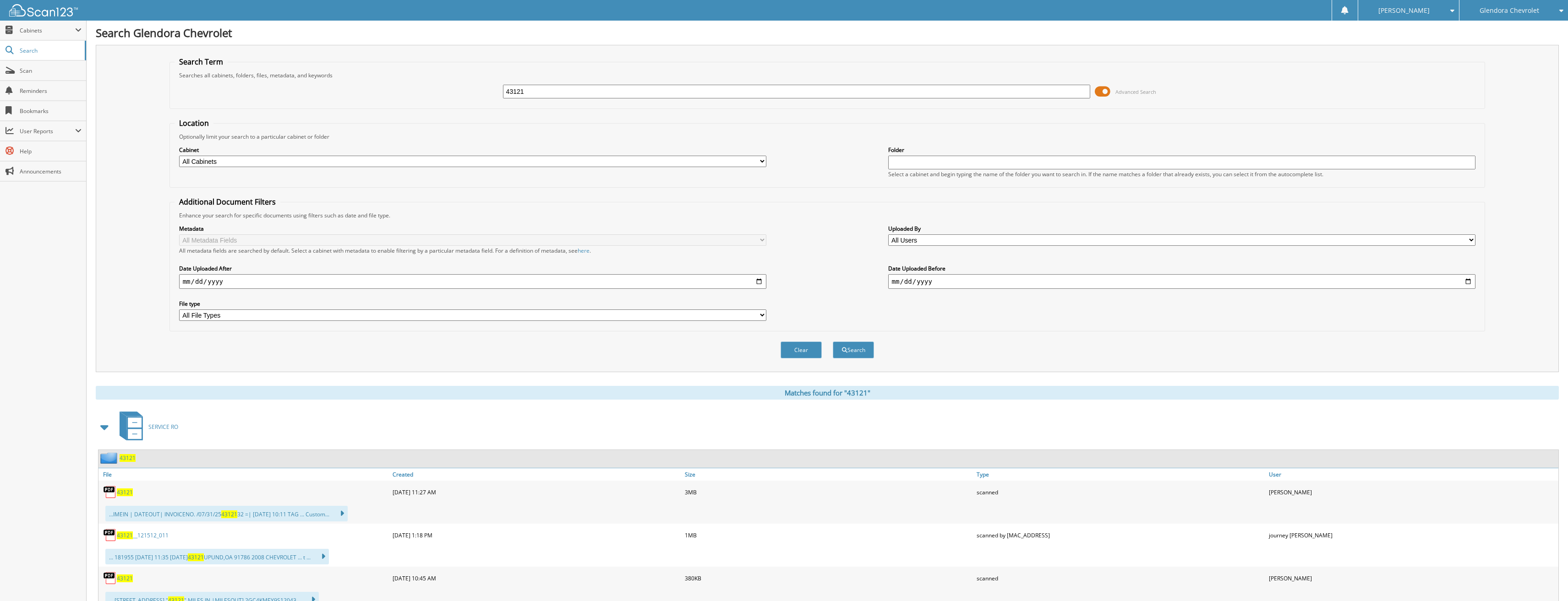
drag, startPoint x: 413, startPoint y: 101, endPoint x: 368, endPoint y: 105, distance: 45.2
click at [368, 105] on fieldset "Search Term Searches all cabinets, folders, files, metadata, and keywords 43121…" at bounding box center [827, 83] width 1316 height 52
type input "43193"
click at [833, 342] on button "Search" at bounding box center [853, 350] width 41 height 17
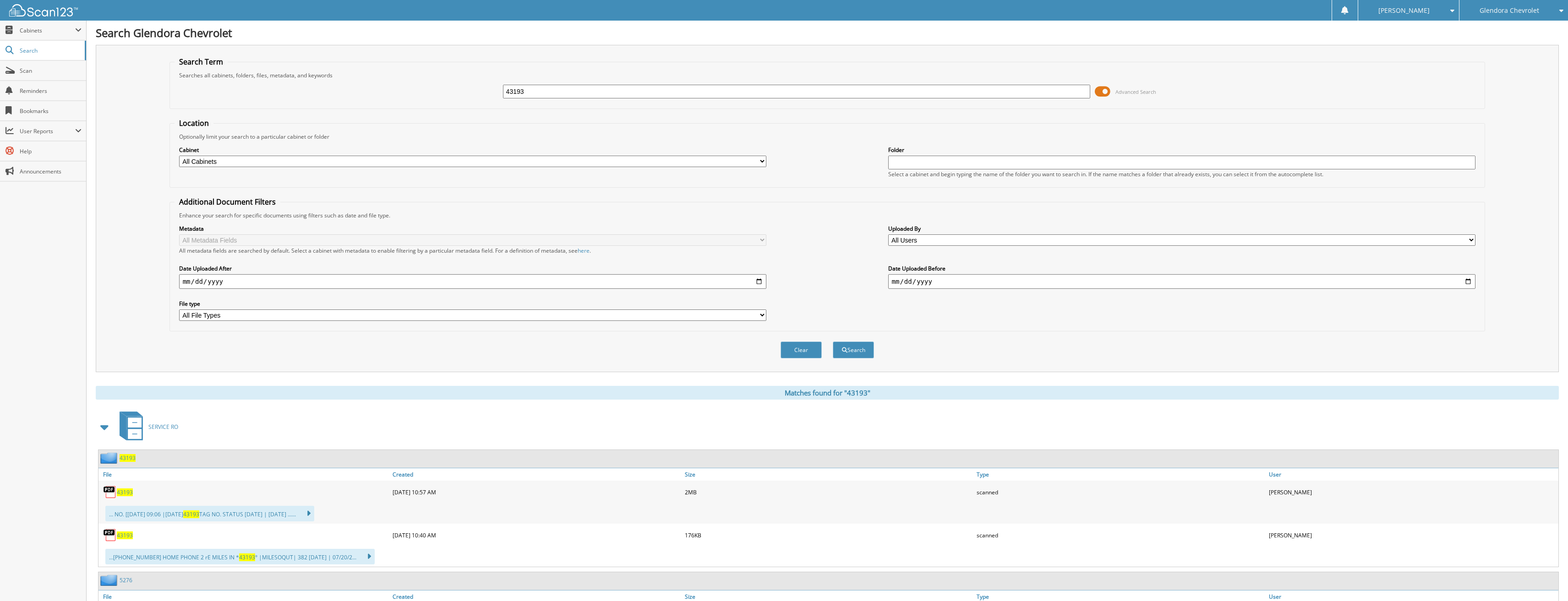
click at [127, 534] on span "43193" at bounding box center [125, 535] width 16 height 8
drag, startPoint x: 544, startPoint y: 97, endPoint x: 475, endPoint y: 89, distance: 69.5
click at [483, 94] on div "43193 Advanced Search" at bounding box center [827, 92] width 1306 height 24
type input "42726"
click at [833, 342] on button "Search" at bounding box center [853, 350] width 41 height 17
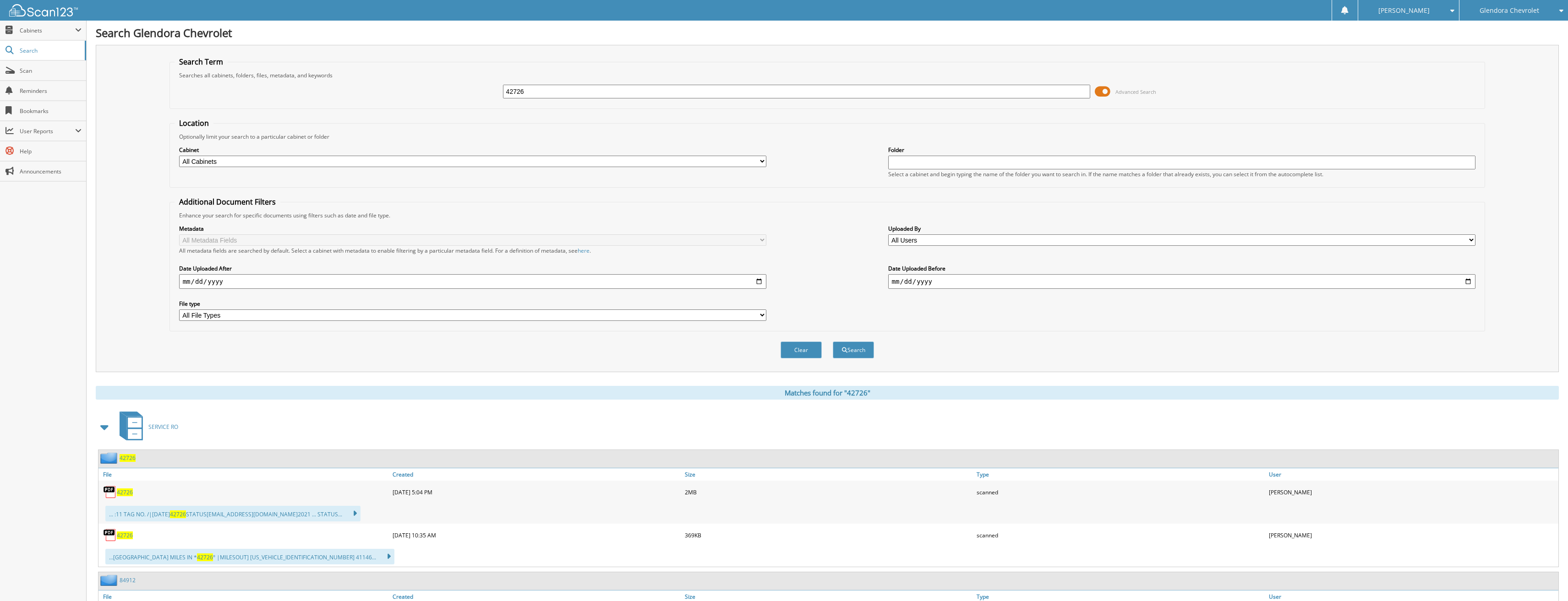
click at [128, 537] on span "42726" at bounding box center [125, 535] width 16 height 8
drag, startPoint x: 598, startPoint y: 89, endPoint x: 369, endPoint y: 94, distance: 229.1
click at [369, 94] on div "42726 Advanced Search" at bounding box center [827, 92] width 1306 height 24
type input "43228"
click at [833, 342] on button "Search" at bounding box center [853, 350] width 41 height 17
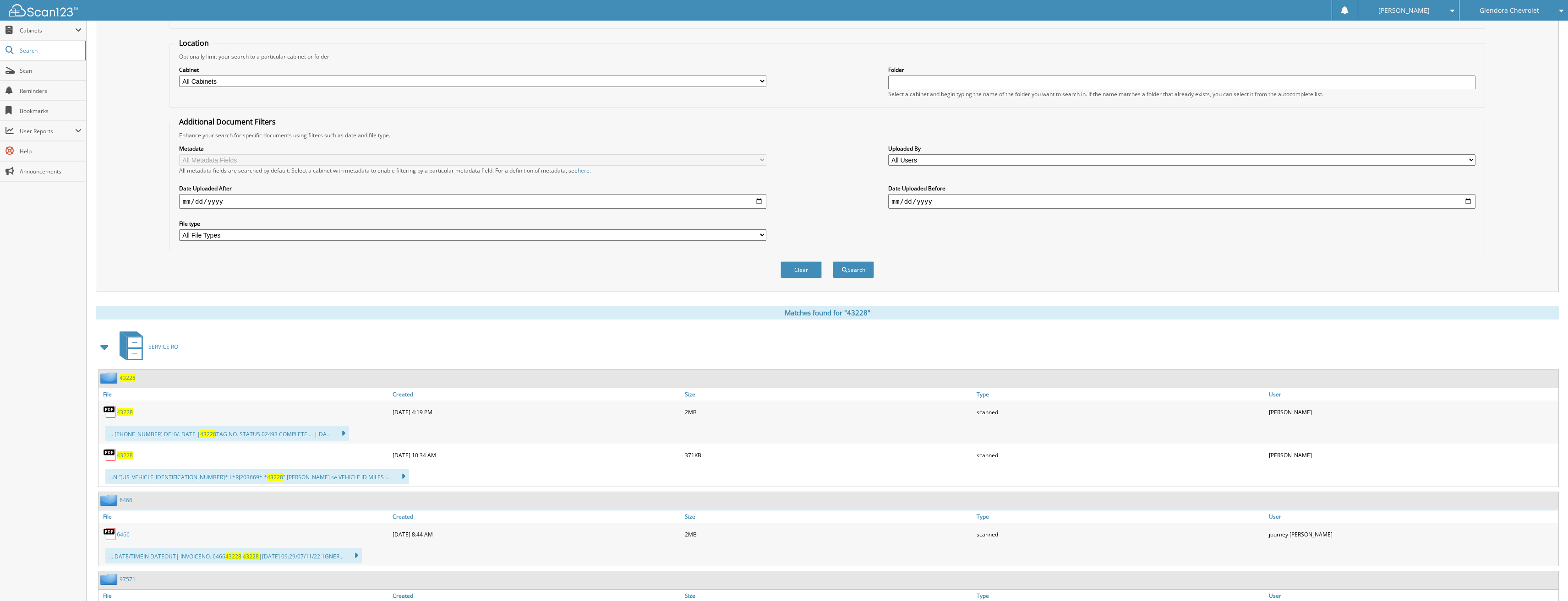
scroll to position [92, 0]
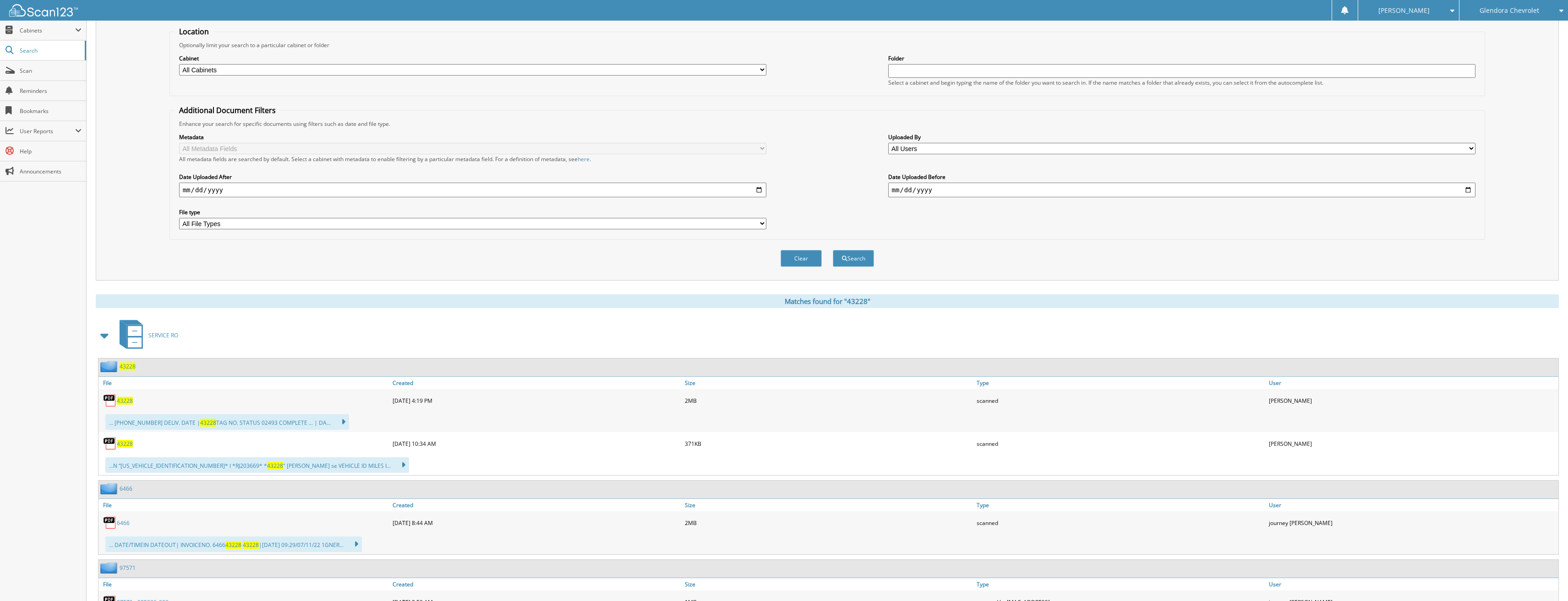
click at [132, 444] on span "43228" at bounding box center [125, 444] width 16 height 8
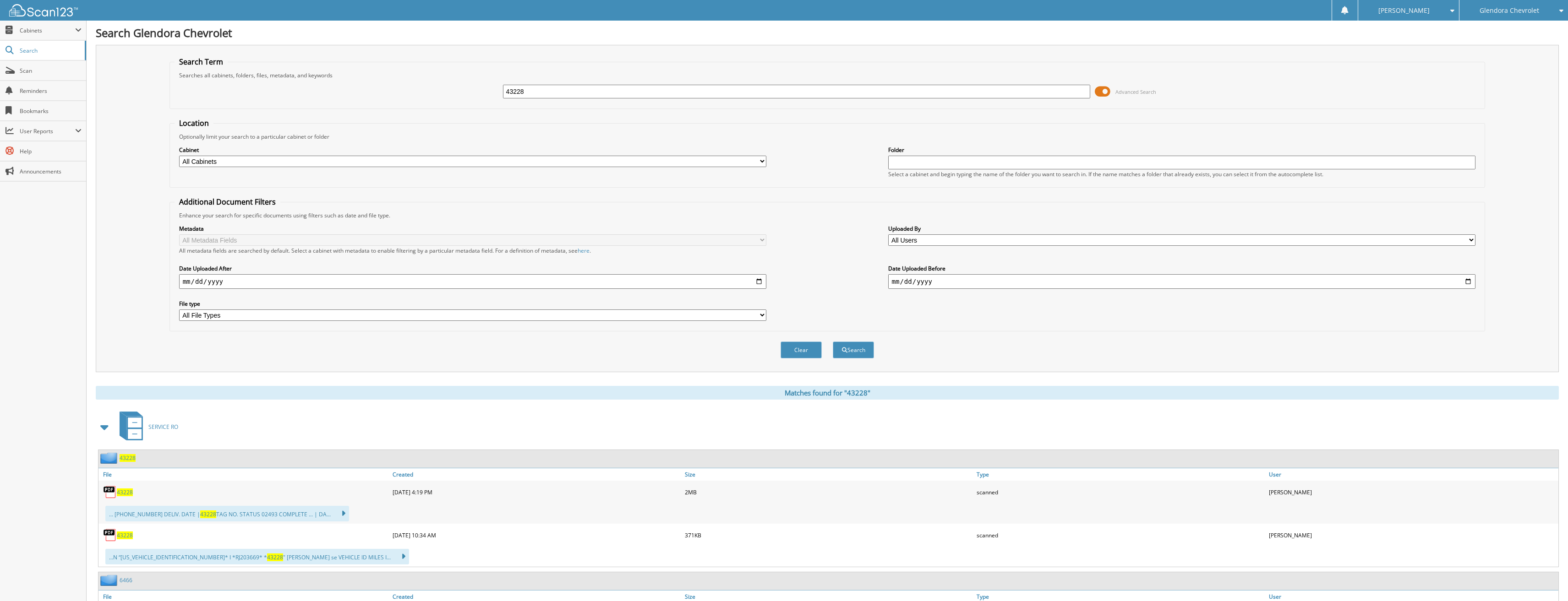
drag, startPoint x: 546, startPoint y: 98, endPoint x: 486, endPoint y: 99, distance: 60.0
click at [486, 99] on div "43228 Advanced Search" at bounding box center [827, 92] width 1306 height 24
drag, startPoint x: 573, startPoint y: 85, endPoint x: 472, endPoint y: 96, distance: 101.6
click at [472, 96] on div "43228 Advanced Search" at bounding box center [827, 92] width 1306 height 24
type input "43244"
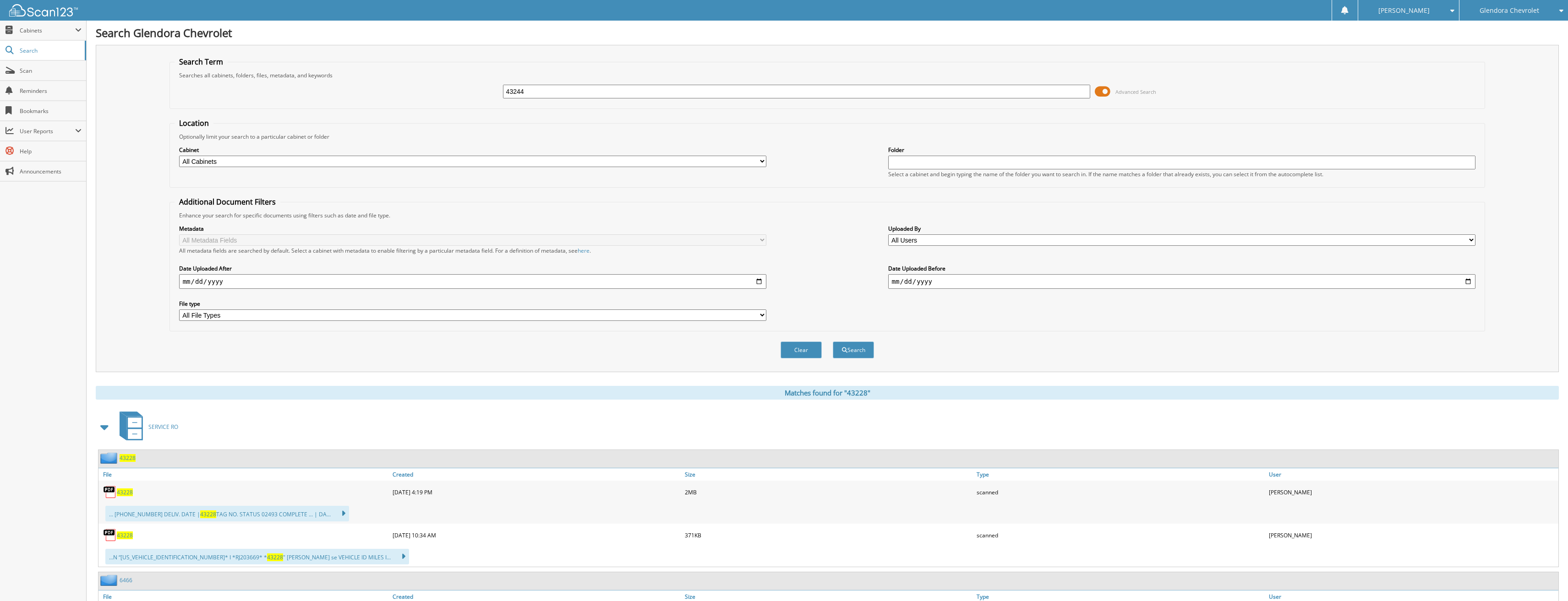
click at [833, 342] on button "Search" at bounding box center [853, 350] width 41 height 17
click at [124, 537] on span "43244" at bounding box center [125, 535] width 16 height 8
drag, startPoint x: 562, startPoint y: 90, endPoint x: 445, endPoint y: 94, distance: 117.1
click at [445, 94] on div "43244 Advanced Search" at bounding box center [827, 92] width 1306 height 24
type input "43168"
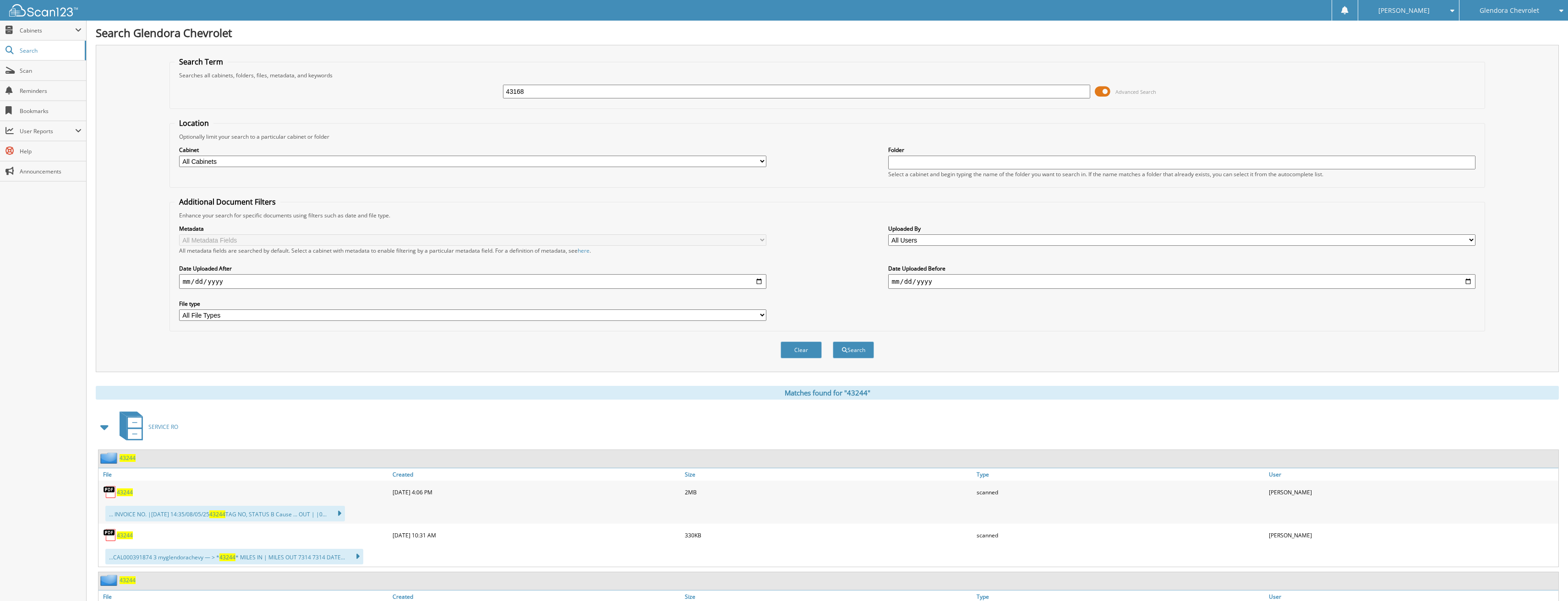
click at [833, 342] on button "Search" at bounding box center [853, 350] width 41 height 17
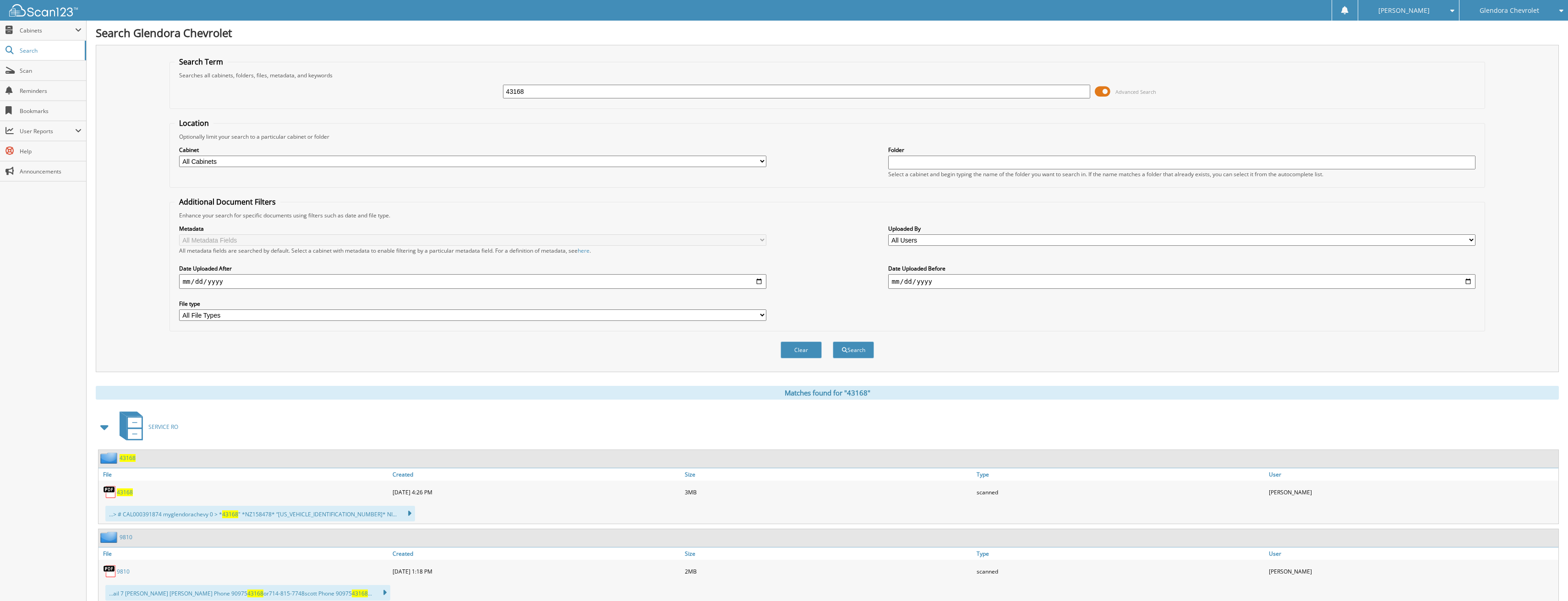
click at [130, 493] on span "43168" at bounding box center [125, 492] width 16 height 8
drag, startPoint x: 568, startPoint y: 100, endPoint x: 525, endPoint y: 92, distance: 43.7
click at [520, 96] on div "43168 Advanced Search" at bounding box center [827, 92] width 1306 height 24
drag, startPoint x: 528, startPoint y: 90, endPoint x: 443, endPoint y: 90, distance: 85.0
click at [447, 89] on div "43168 Advanced Search" at bounding box center [827, 92] width 1306 height 24
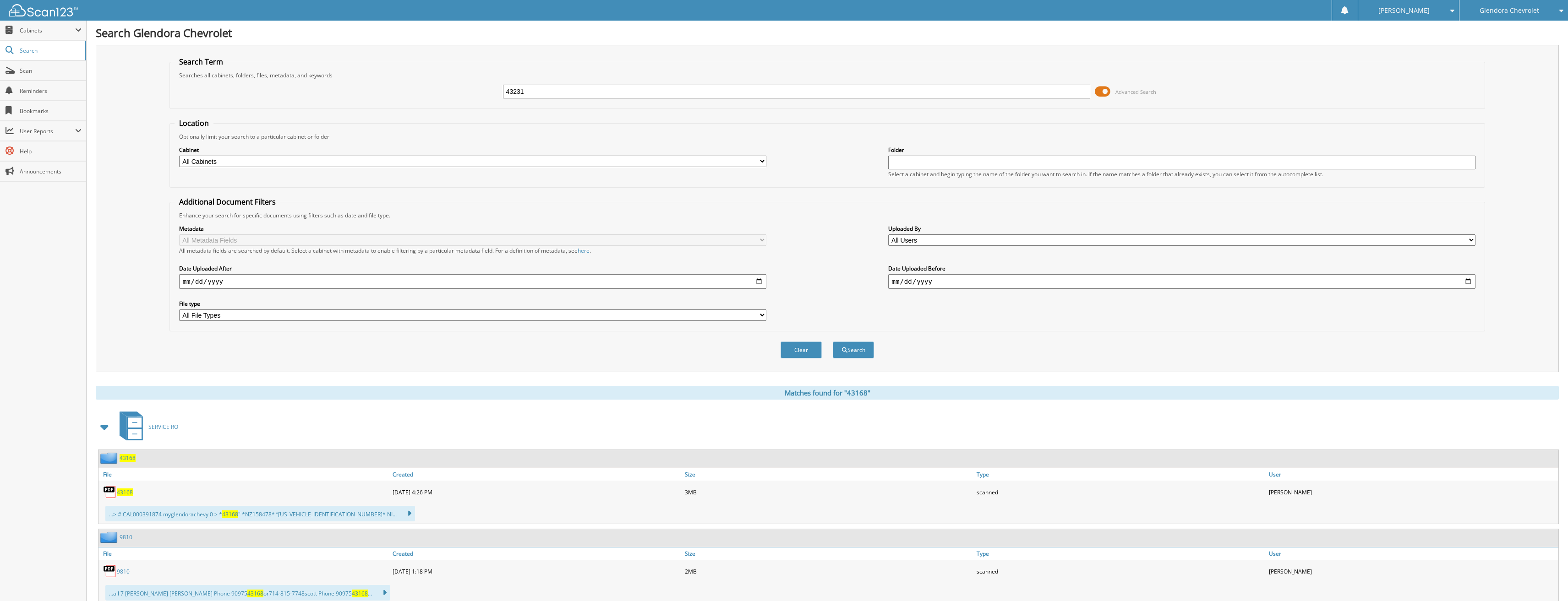
type input "43231"
click at [833, 342] on button "Search" at bounding box center [853, 350] width 41 height 17
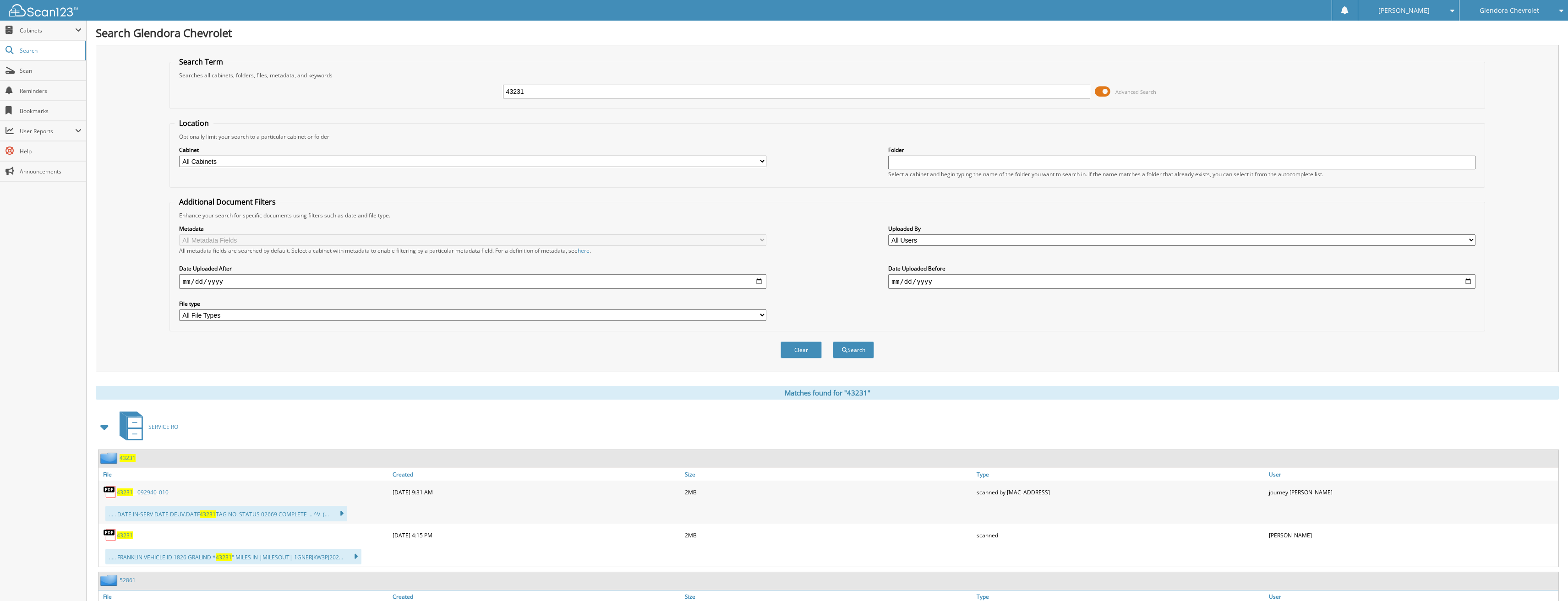
click at [123, 537] on span "43231" at bounding box center [125, 535] width 16 height 8
drag, startPoint x: 543, startPoint y: 89, endPoint x: 458, endPoint y: 92, distance: 85.1
click at [458, 92] on div "43231 Advanced Search" at bounding box center [827, 92] width 1306 height 24
type input "43247"
click at [833, 342] on button "Search" at bounding box center [853, 350] width 41 height 17
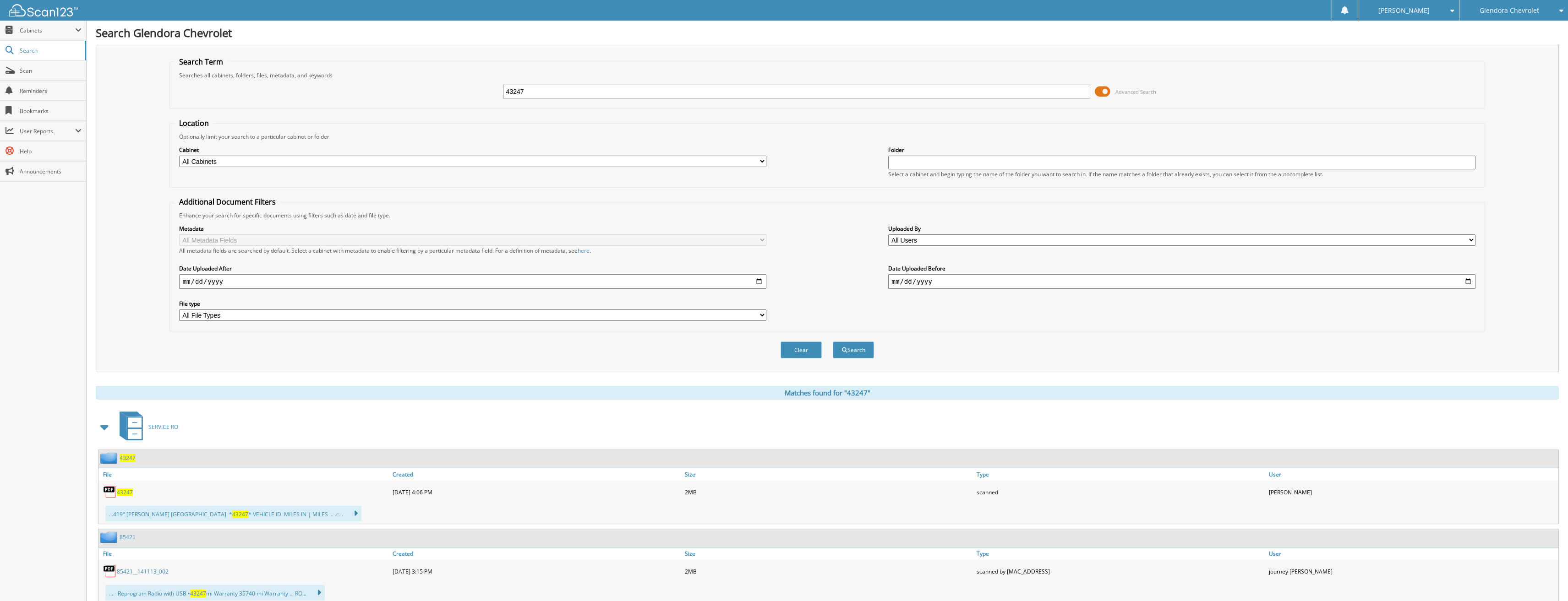
click at [132, 495] on span "43247" at bounding box center [125, 492] width 16 height 8
click at [450, 99] on div "43247 Advanced Search" at bounding box center [827, 92] width 1306 height 24
type input "38231"
click at [833, 342] on button "Search" at bounding box center [853, 350] width 41 height 17
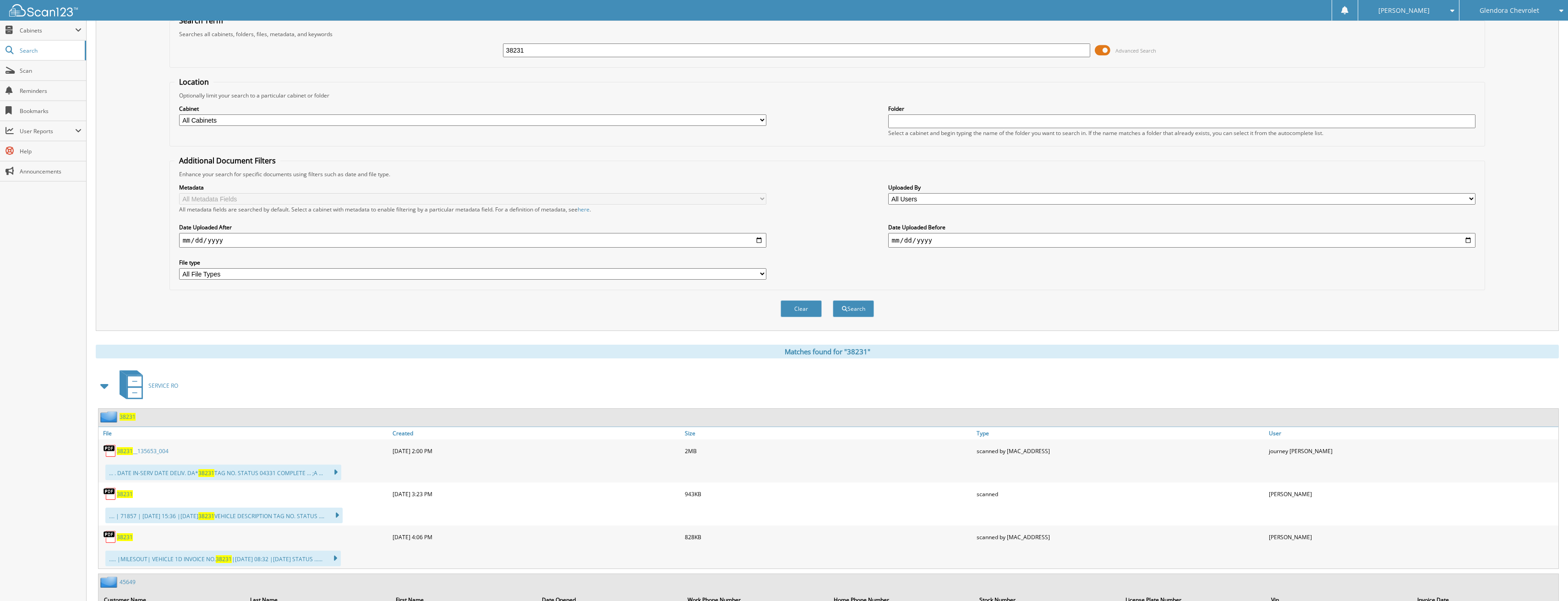
scroll to position [92, 0]
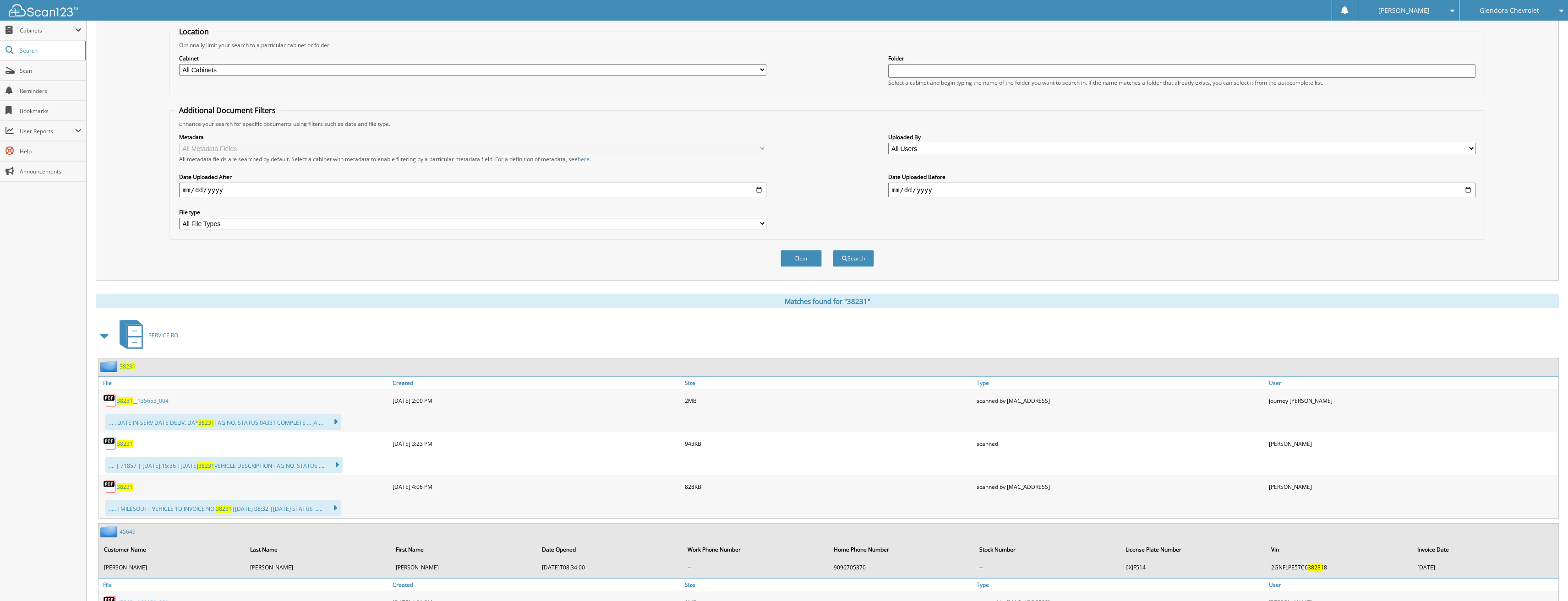
click at [130, 441] on span "38231" at bounding box center [125, 444] width 16 height 8
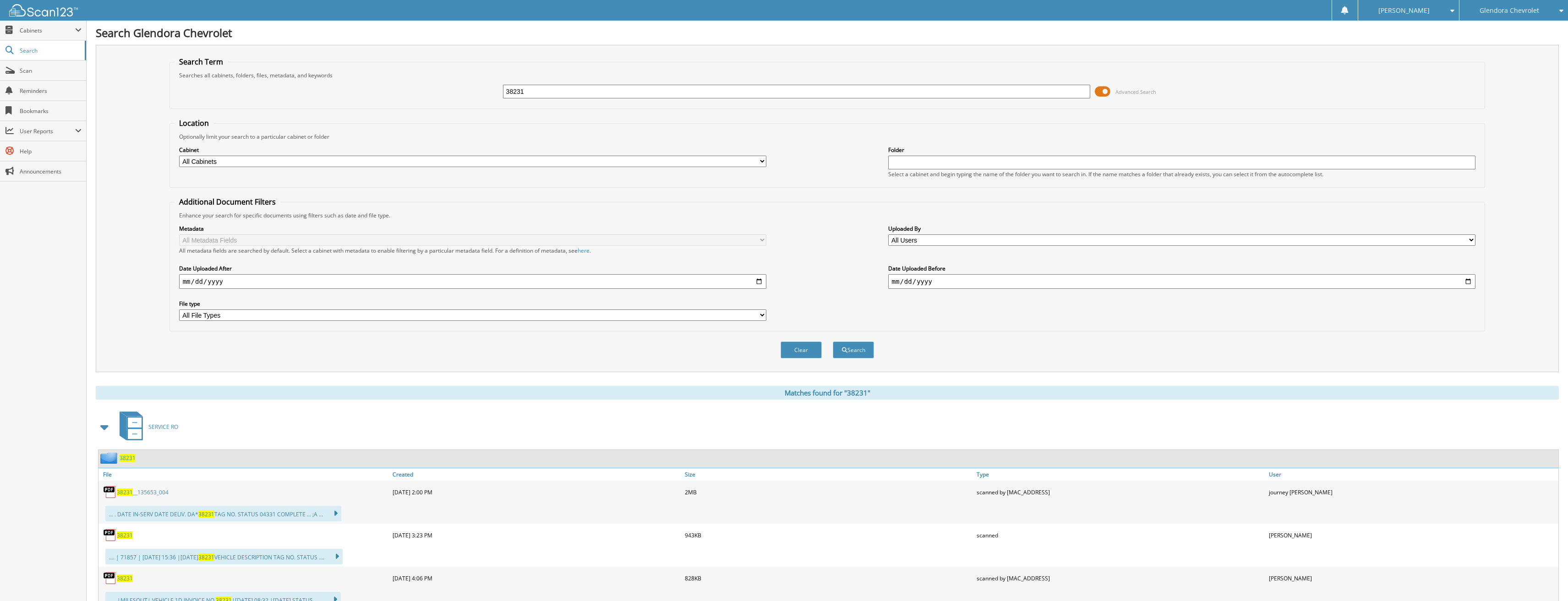
drag, startPoint x: 532, startPoint y: 88, endPoint x: 426, endPoint y: 87, distance: 106.0
click at [426, 87] on div "38231 Advanced Search" at bounding box center [827, 92] width 1306 height 24
type input "41391"
click at [833, 342] on button "Search" at bounding box center [853, 350] width 41 height 17
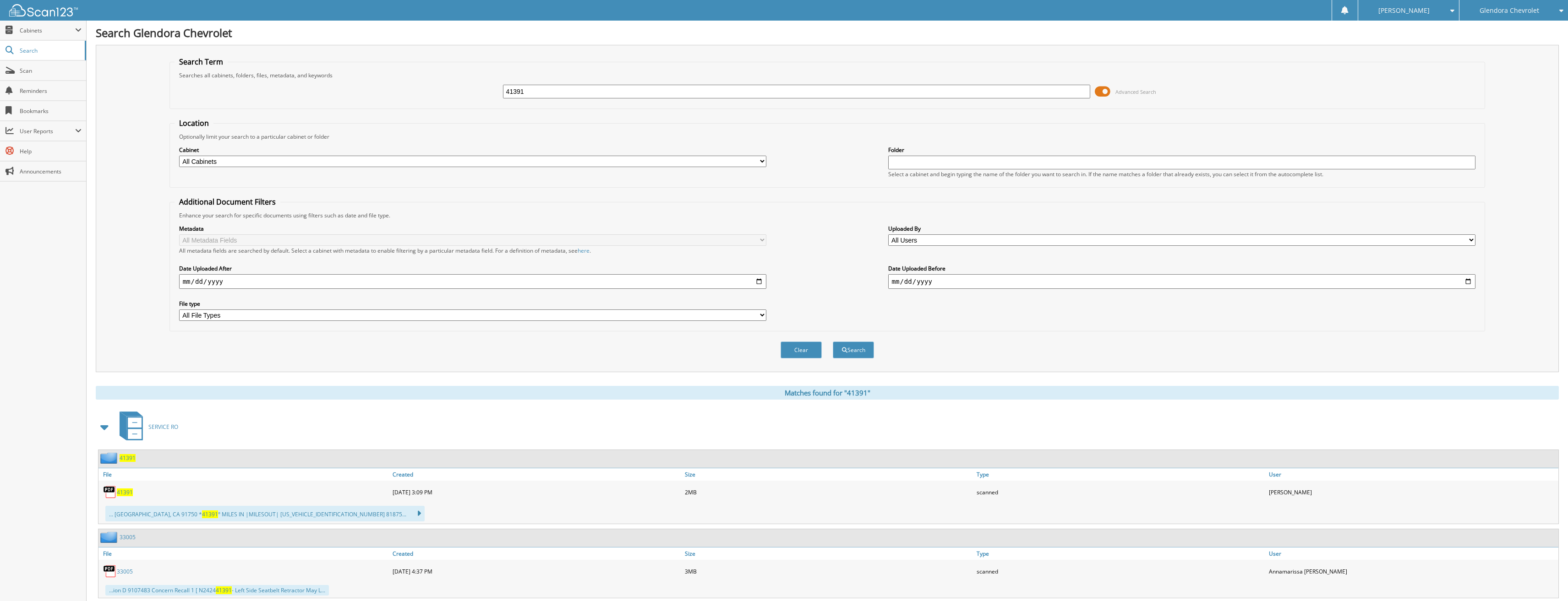
click at [131, 492] on span "41391" at bounding box center [125, 492] width 16 height 8
drag, startPoint x: 552, startPoint y: 92, endPoint x: 424, endPoint y: 98, distance: 128.1
click at [424, 98] on div "41391 Advanced Search" at bounding box center [827, 92] width 1306 height 24
type input "43073"
click at [833, 342] on button "Search" at bounding box center [853, 350] width 41 height 17
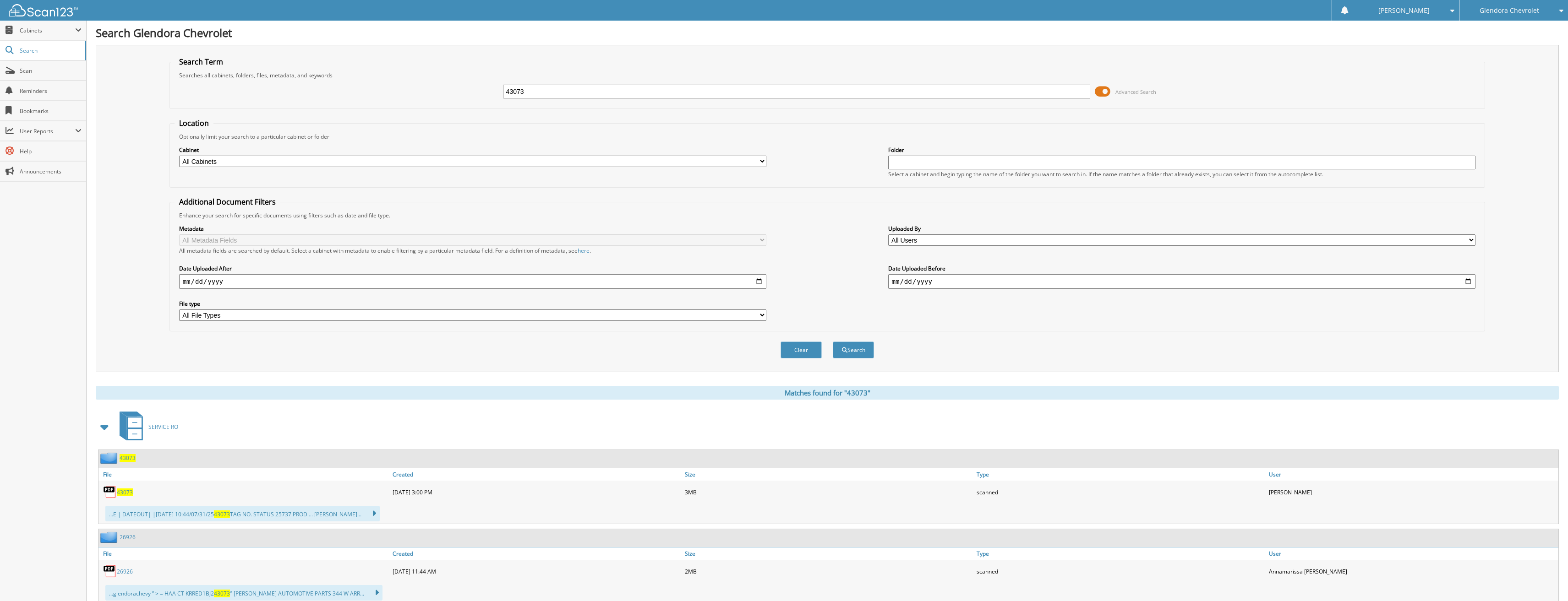
click at [127, 493] on span "43073" at bounding box center [125, 492] width 16 height 8
click at [127, 491] on span "43073" at bounding box center [125, 492] width 16 height 8
click at [533, 98] on div "43073" at bounding box center [797, 91] width 588 height 15
drag, startPoint x: 533, startPoint y: 94, endPoint x: 438, endPoint y: 95, distance: 95.0
click at [439, 94] on div "43073 Advanced Search" at bounding box center [827, 92] width 1306 height 24
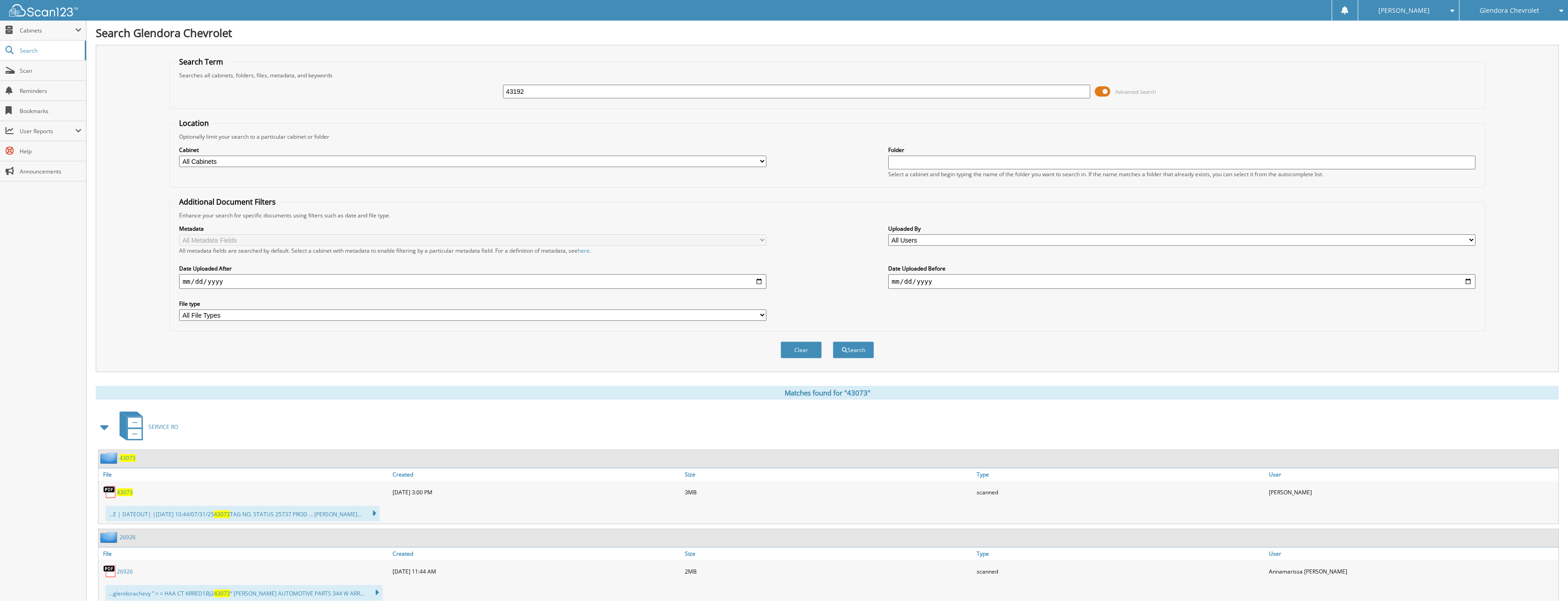
type input "43192"
click at [833, 342] on button "Search" at bounding box center [853, 350] width 41 height 17
click at [130, 492] on span "43192" at bounding box center [125, 492] width 16 height 8
drag, startPoint x: 533, startPoint y: 94, endPoint x: 466, endPoint y: 100, distance: 67.3
click at [466, 100] on div "43192 Advanced Search" at bounding box center [827, 92] width 1306 height 24
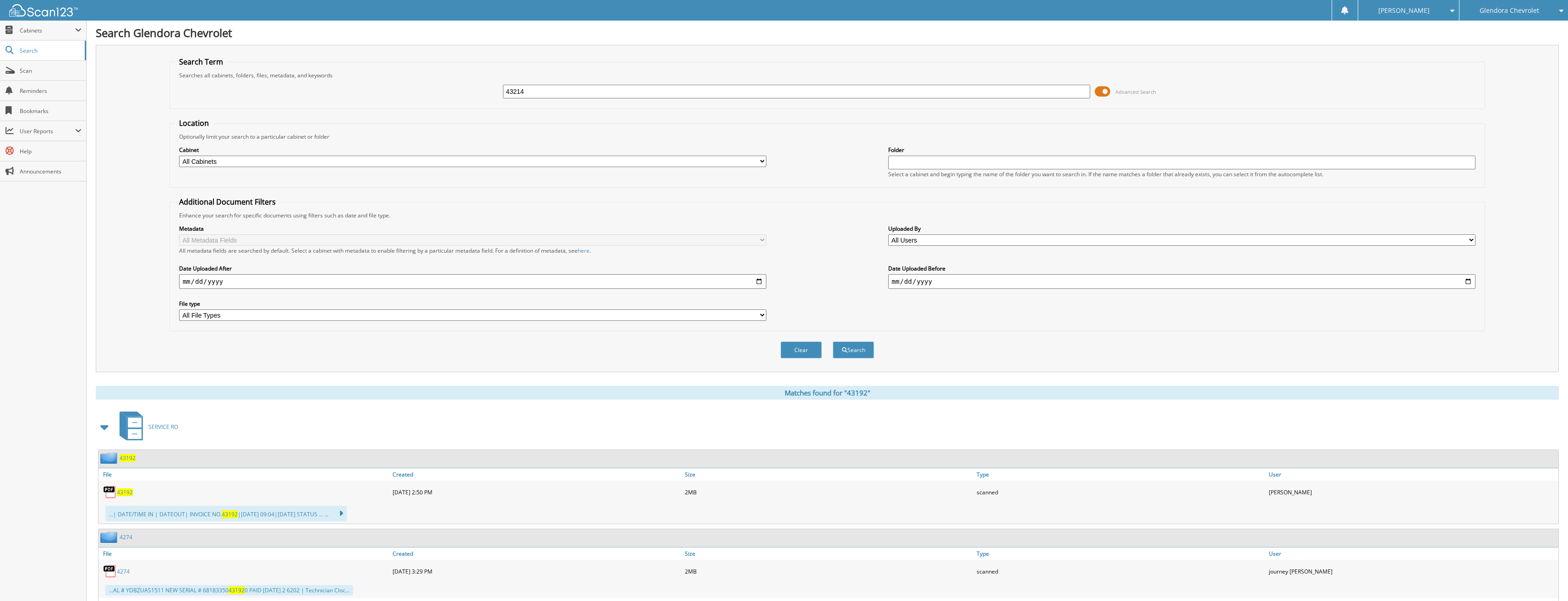
type input "43214"
click at [833, 342] on button "Search" at bounding box center [853, 350] width 41 height 17
click at [128, 490] on span "43214" at bounding box center [125, 492] width 16 height 8
drag, startPoint x: 576, startPoint y: 94, endPoint x: 480, endPoint y: 87, distance: 96.3
click at [480, 87] on div "43214 Advanced Search" at bounding box center [827, 92] width 1306 height 24
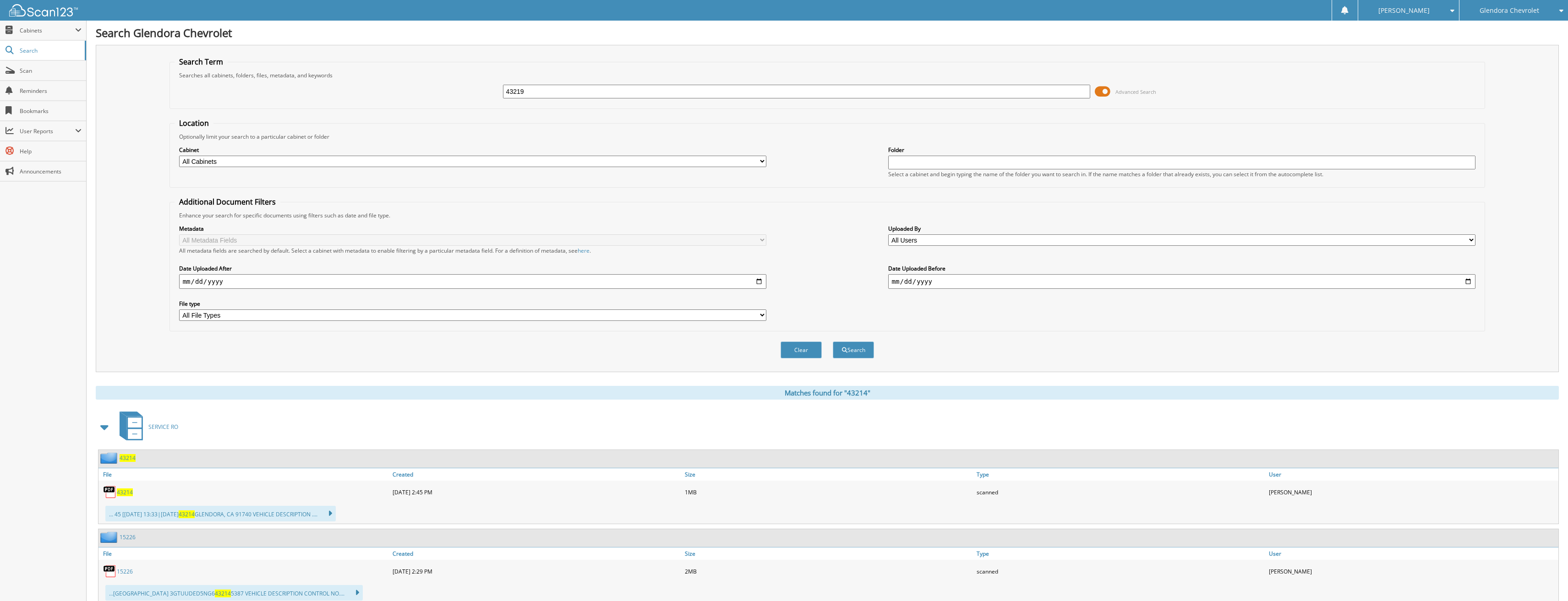
type input "43219"
click at [833, 342] on button "Search" at bounding box center [853, 350] width 41 height 17
click at [125, 489] on link "43219" at bounding box center [125, 492] width 16 height 8
